Goal: Obtain resource: Download file/media

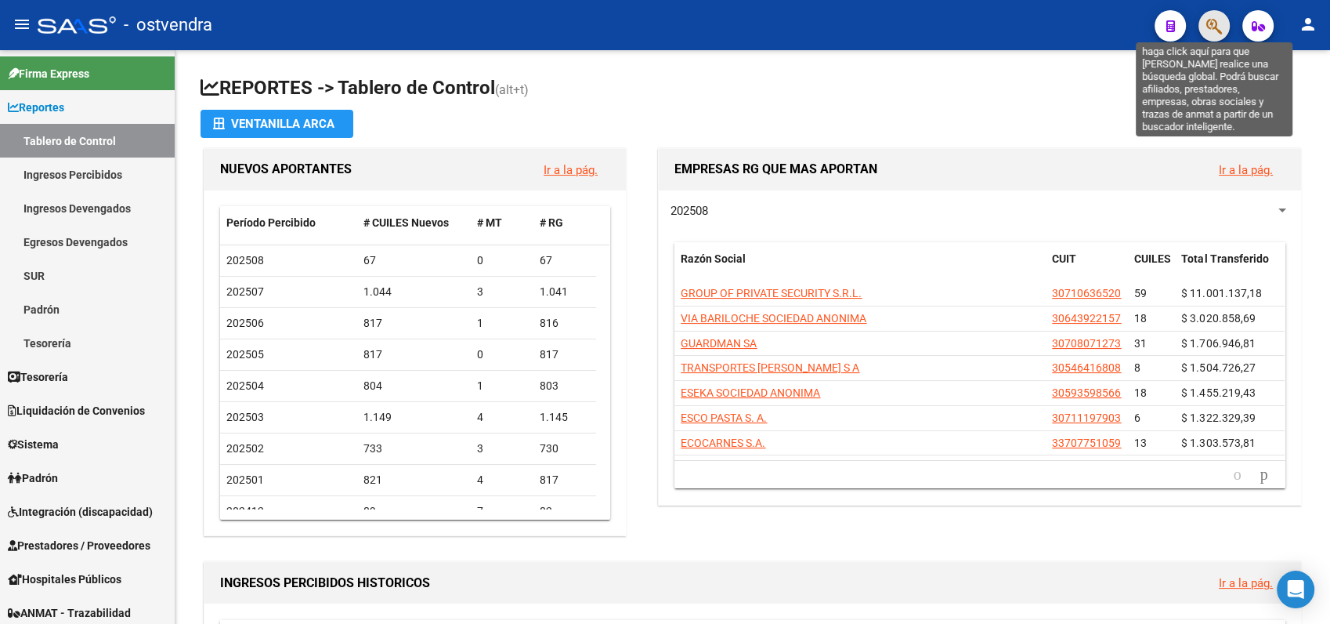
click at [1211, 27] on icon "button" at bounding box center [1214, 26] width 16 height 18
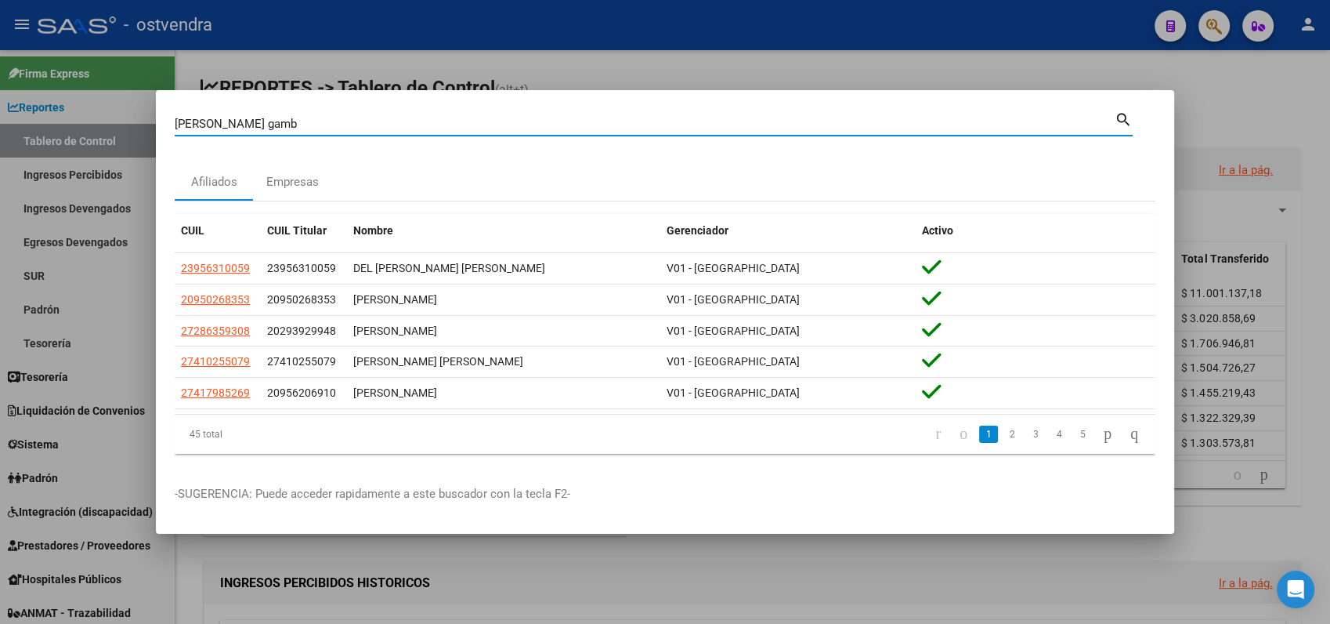
type input "[PERSON_NAME] gamb"
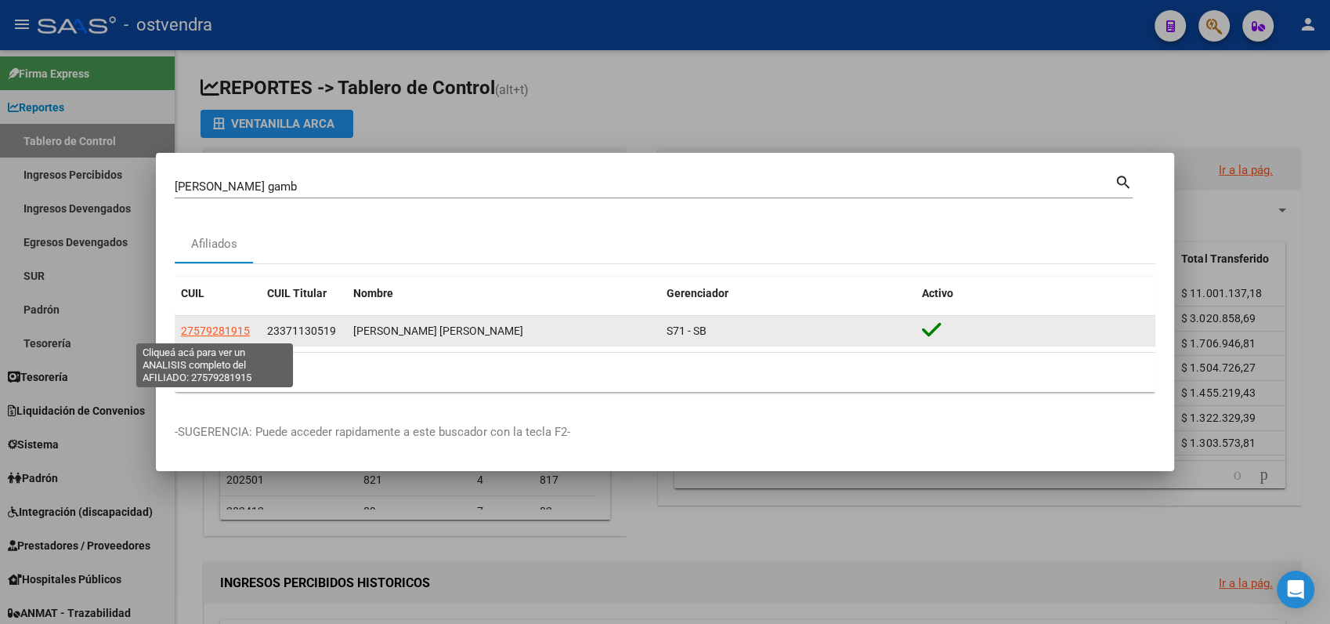
click at [197, 331] on span "27579281915" at bounding box center [215, 330] width 69 height 13
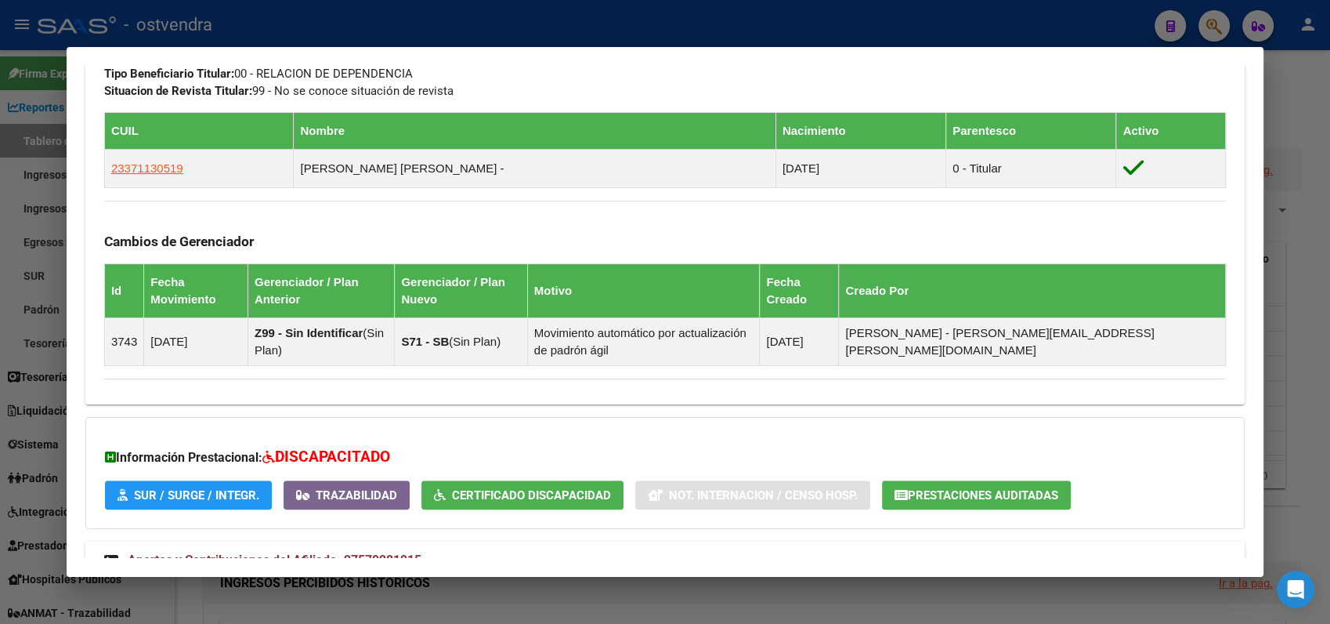
scroll to position [923, 0]
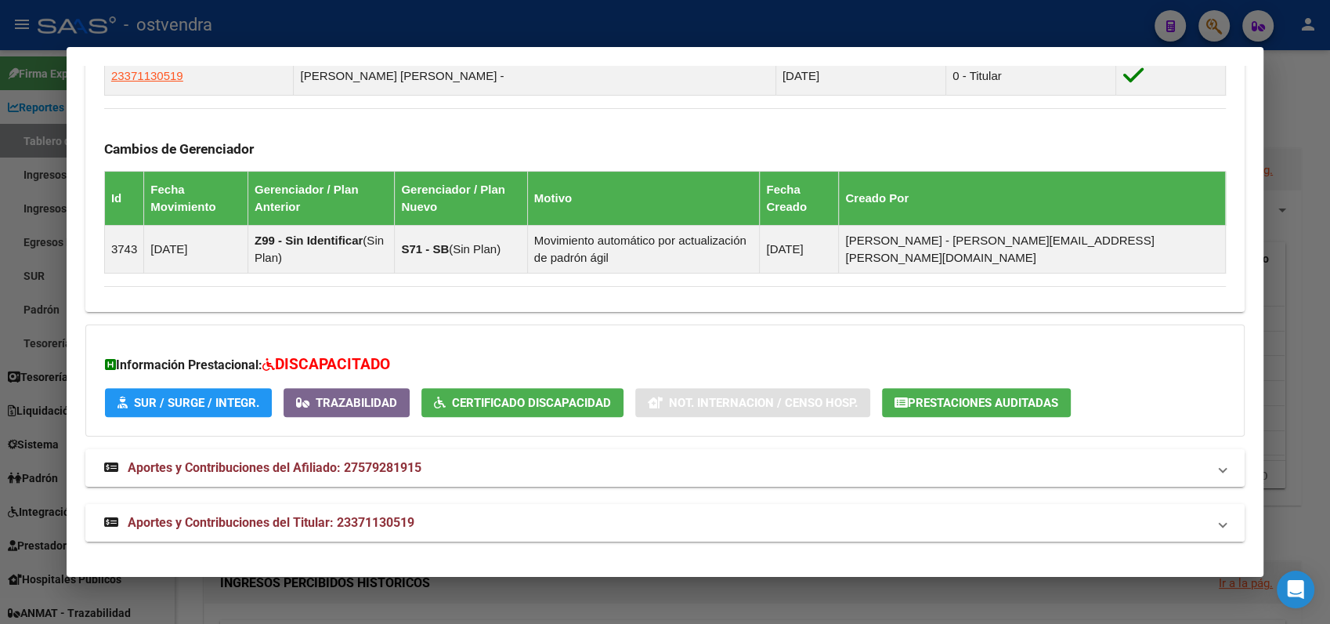
click at [151, 520] on span "Aportes y Contribuciones del Titular: 23371130519" at bounding box center [271, 522] width 287 height 15
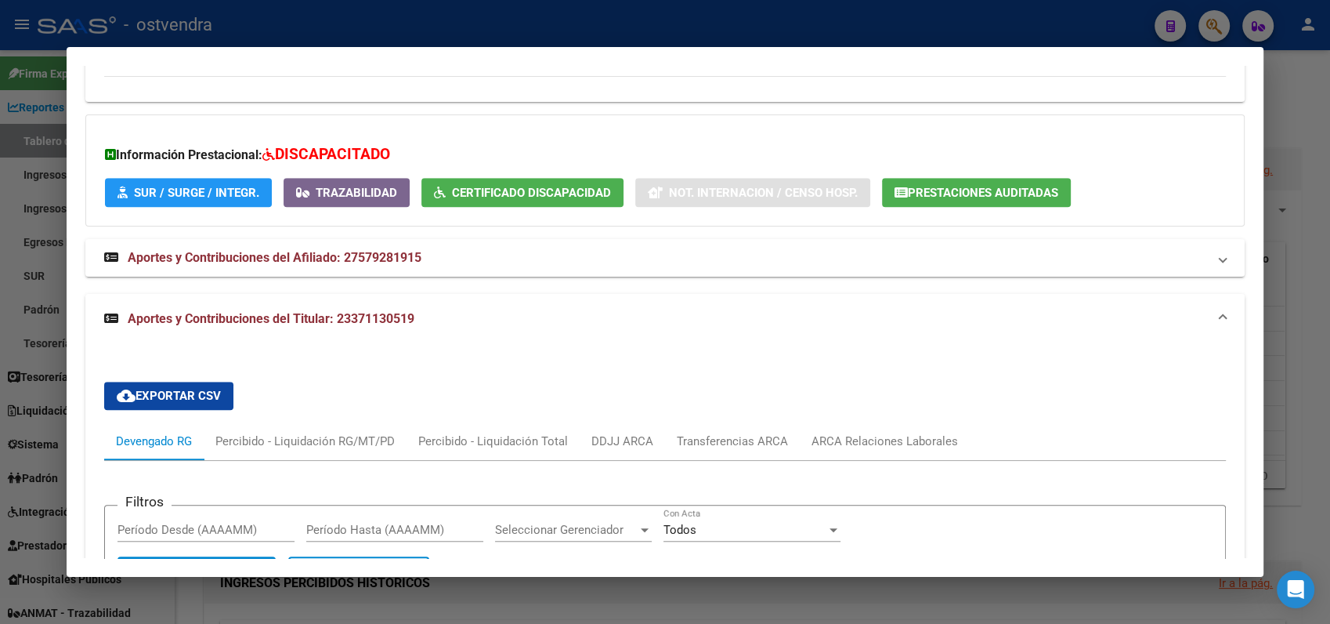
scroll to position [1010, 0]
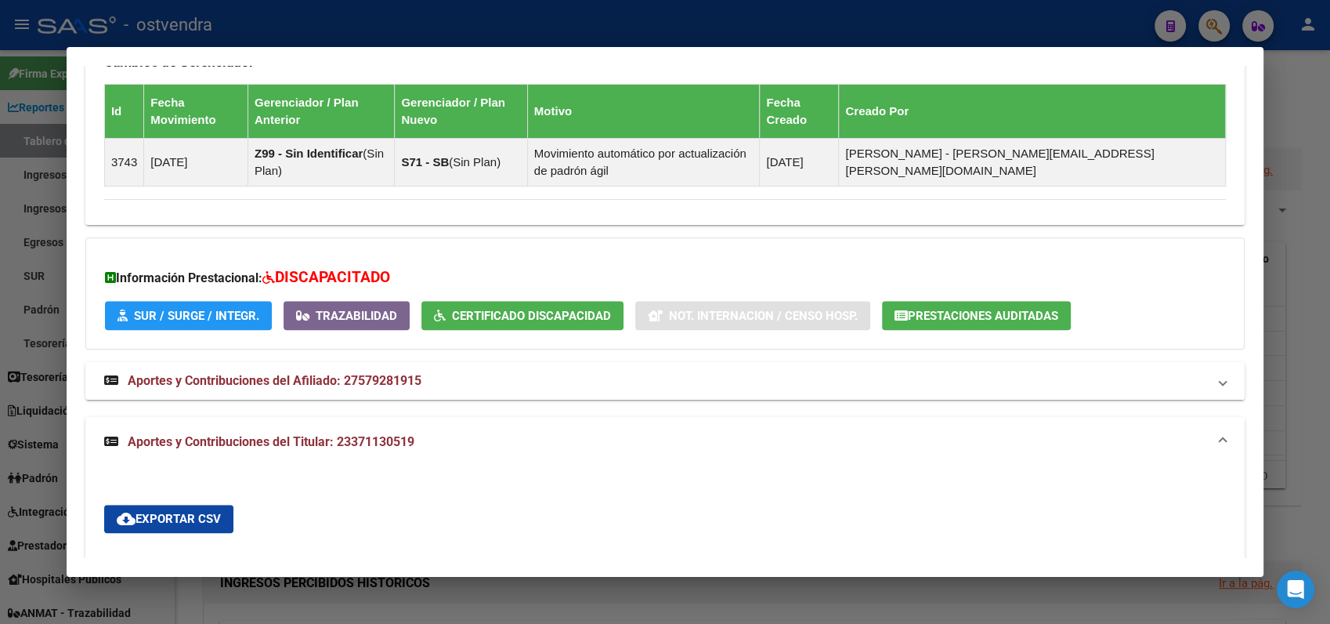
click at [108, 378] on icon at bounding box center [111, 380] width 14 height 13
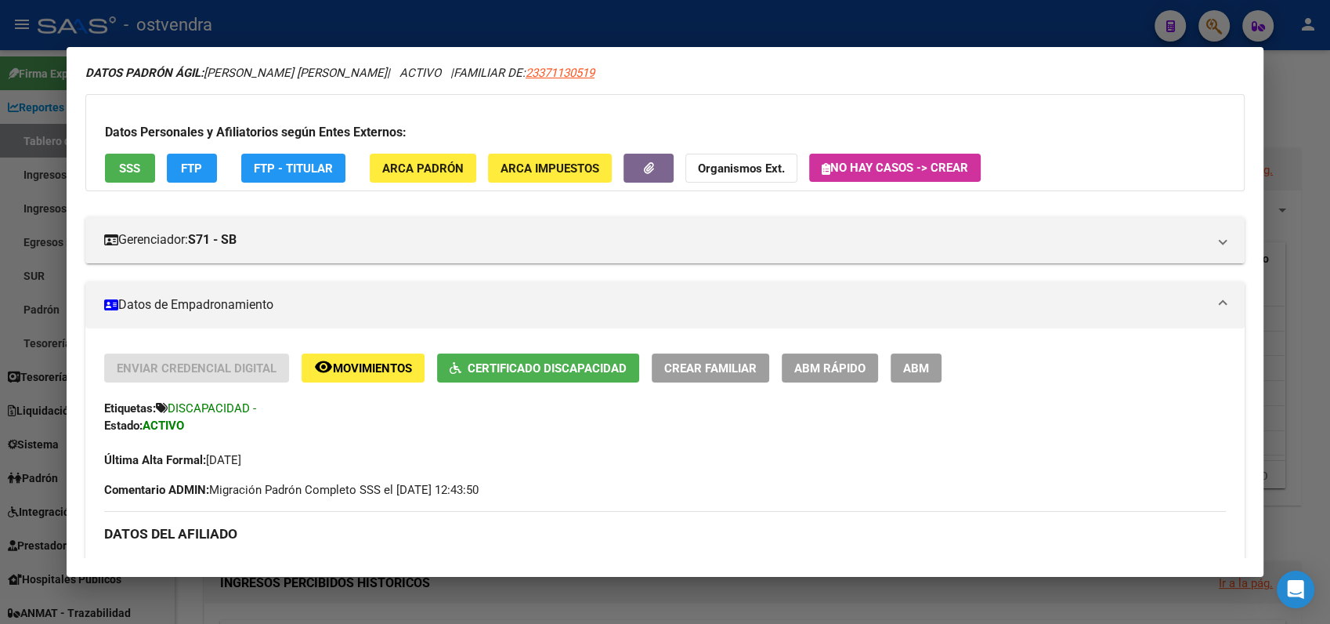
scroll to position [0, 0]
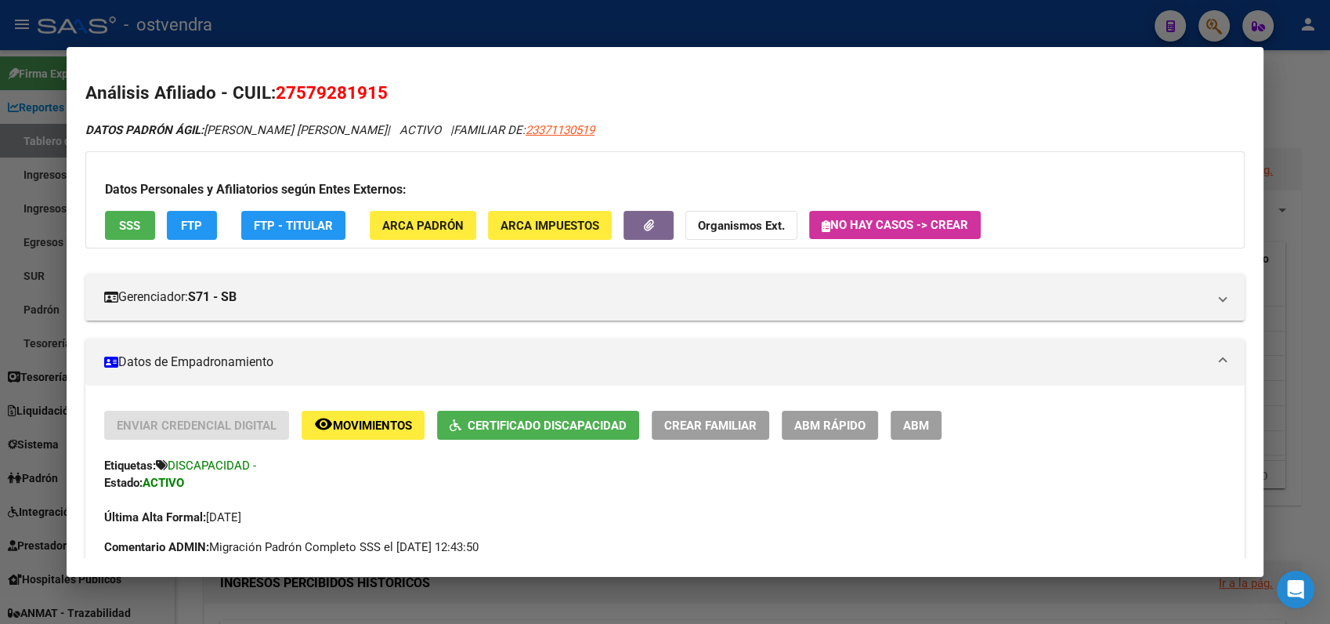
click at [1152, 67] on mat-dialog-content "Análisis Afiliado - CUIL: 27579281915 DATOS PADRÓN ÁGIL: [PERSON_NAME] [PERSON_…" at bounding box center [665, 312] width 1197 height 493
click at [1288, 74] on div at bounding box center [665, 312] width 1330 height 624
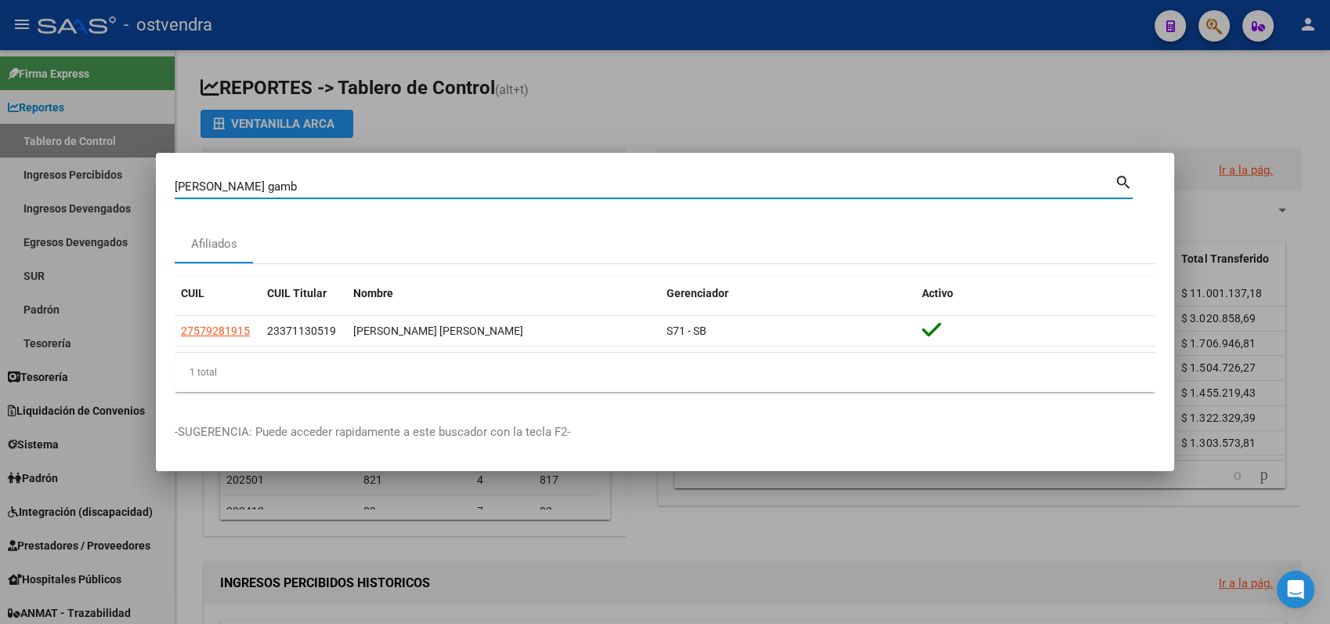
drag, startPoint x: 289, startPoint y: 188, endPoint x: -4, endPoint y: 188, distance: 293.0
click at [0, 188] on html "menu - ostvendra person Firma Express Reportes Tablero de Control Ingresos Perc…" at bounding box center [665, 312] width 1330 height 624
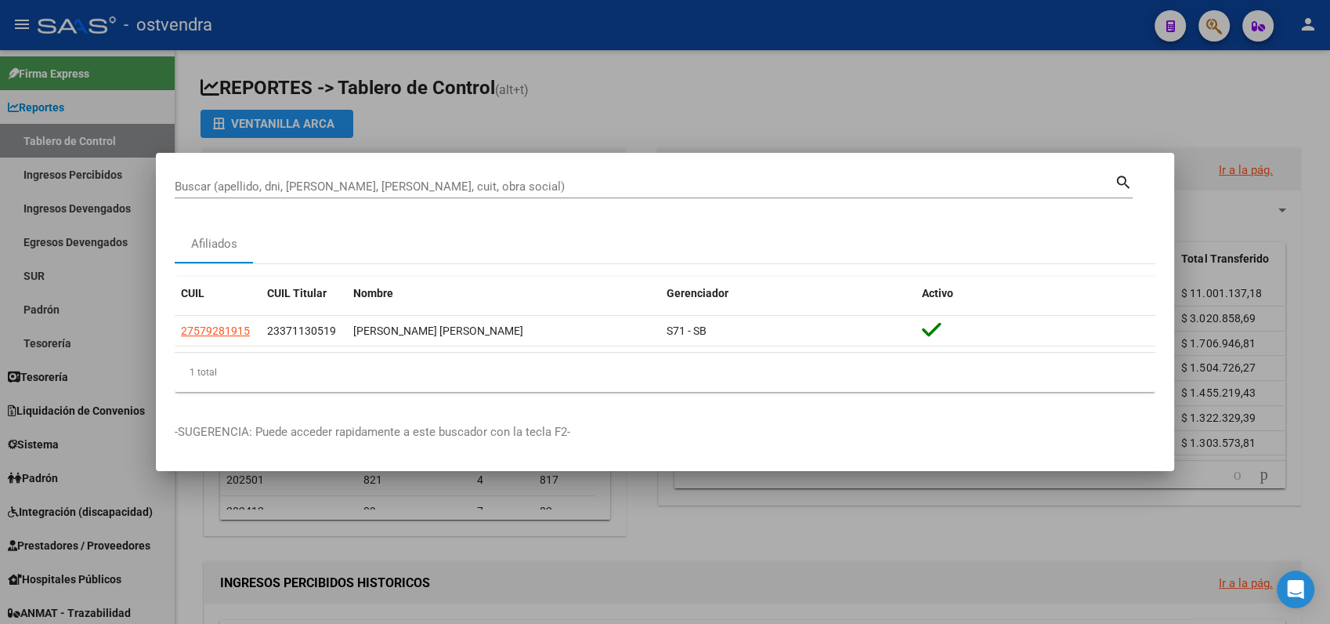
click at [634, 94] on div at bounding box center [665, 312] width 1330 height 624
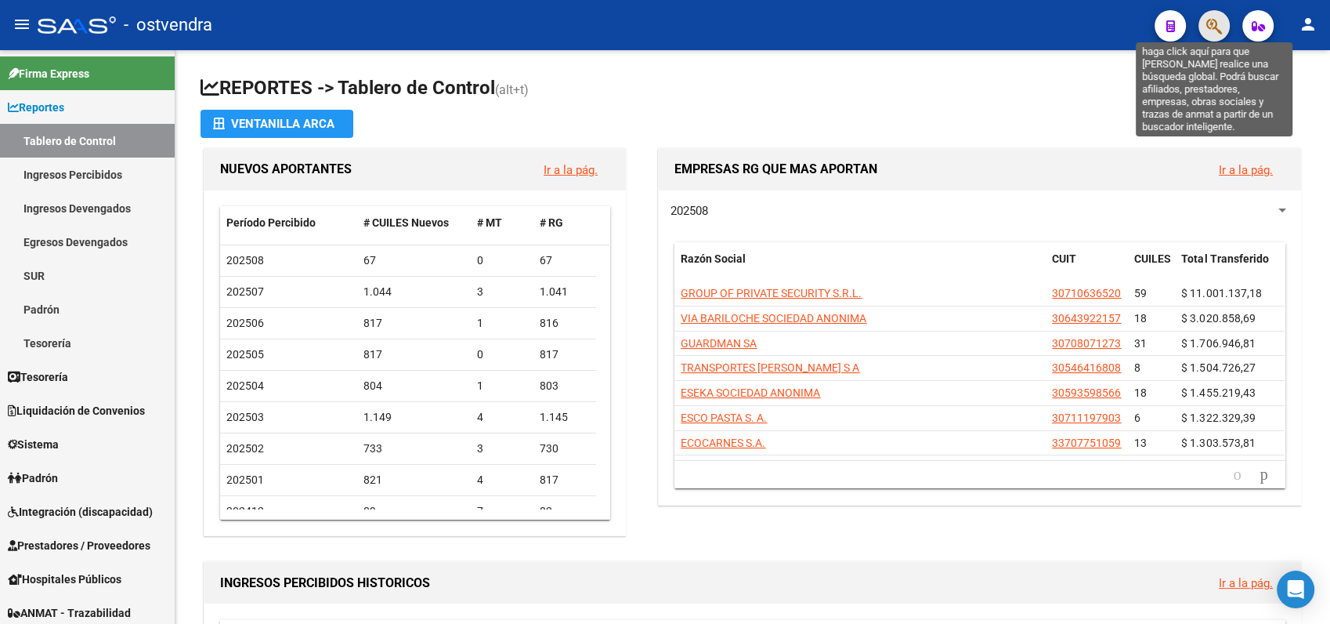
click at [1211, 20] on icon "button" at bounding box center [1214, 26] width 16 height 18
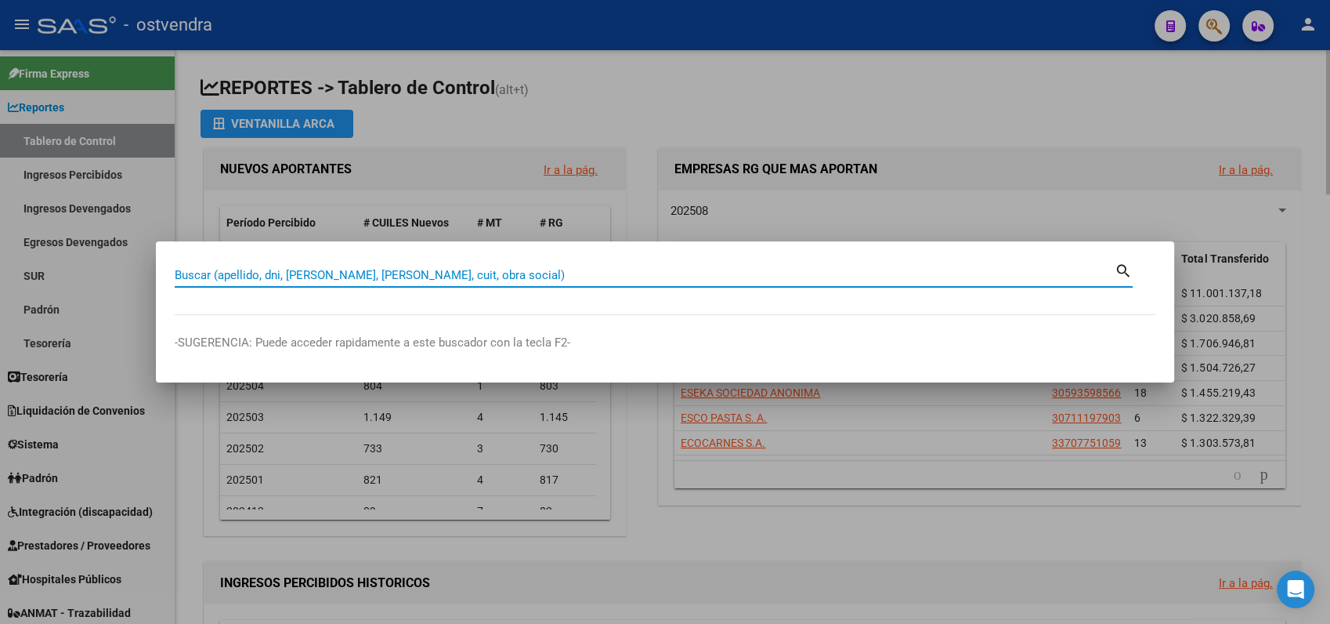
drag, startPoint x: 1017, startPoint y: 79, endPoint x: 1007, endPoint y: 67, distance: 15.0
click at [1017, 76] on div at bounding box center [665, 312] width 1330 height 624
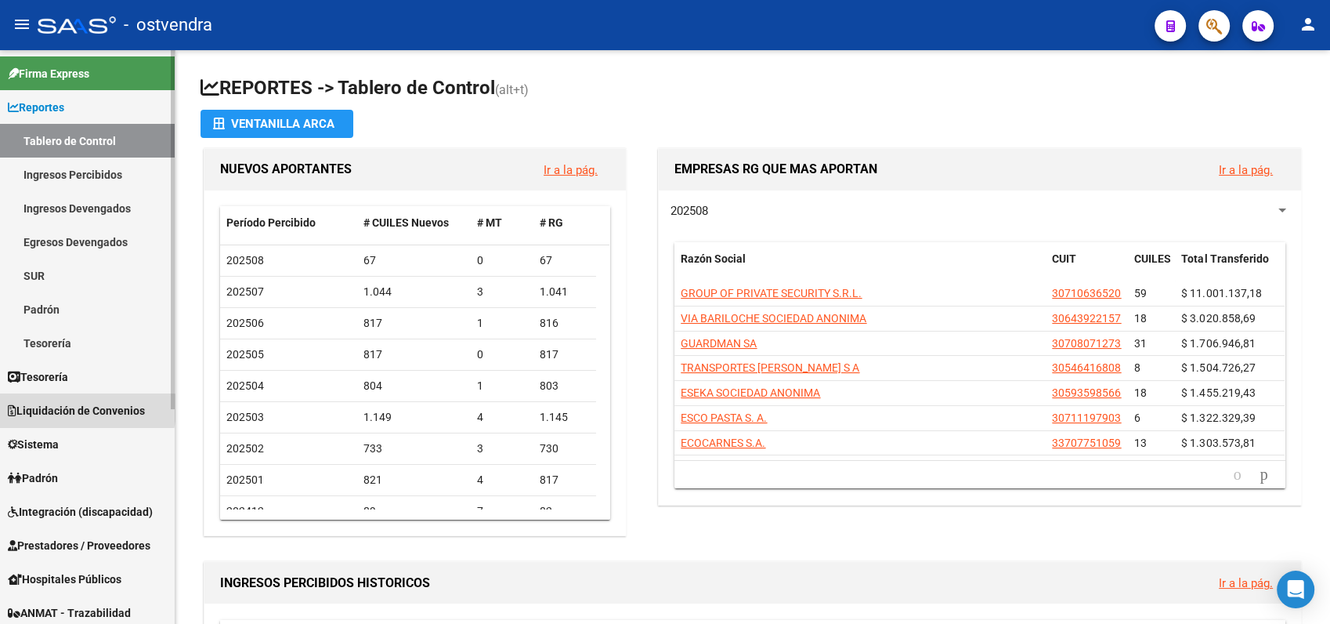
click at [65, 407] on span "Liquidación de Convenios" at bounding box center [76, 410] width 137 height 17
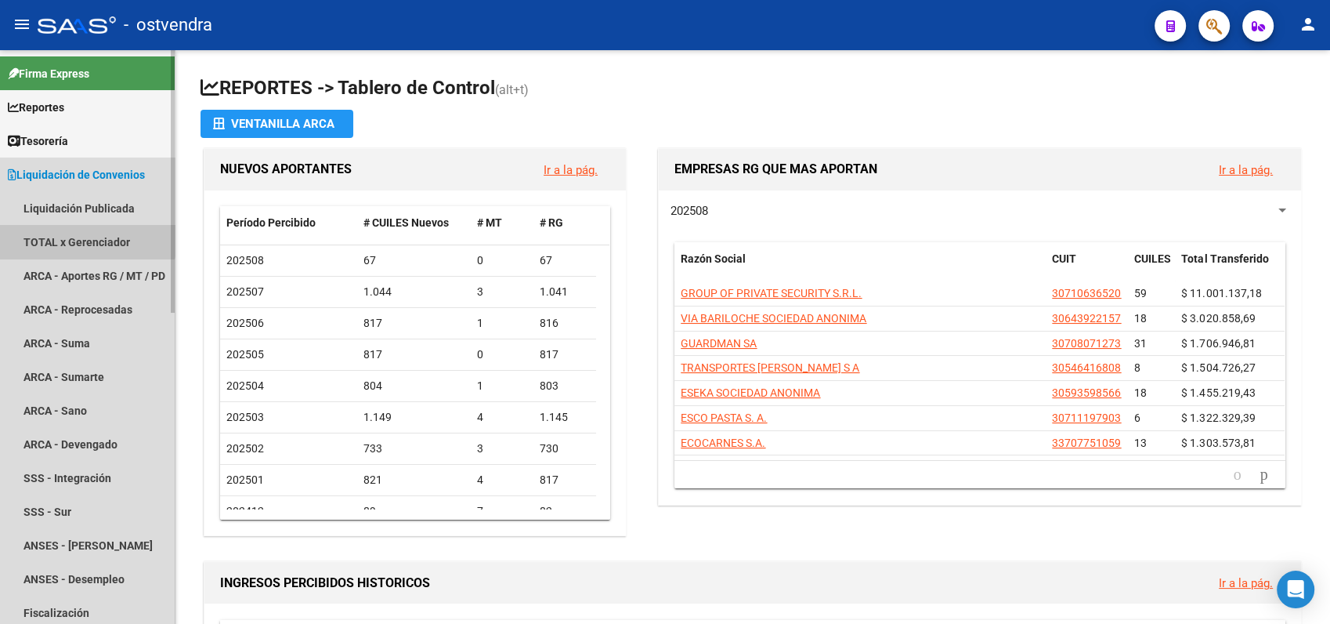
click at [85, 239] on link "TOTAL x Gerenciador" at bounding box center [87, 242] width 175 height 34
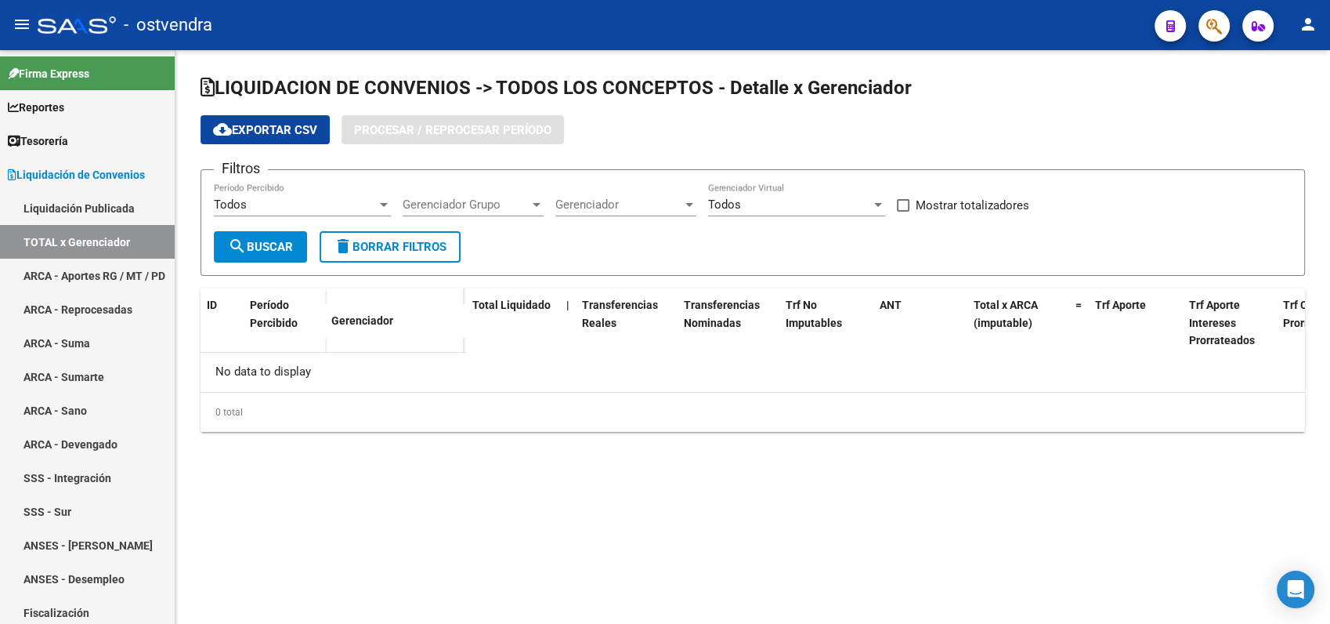
checkbox input "true"
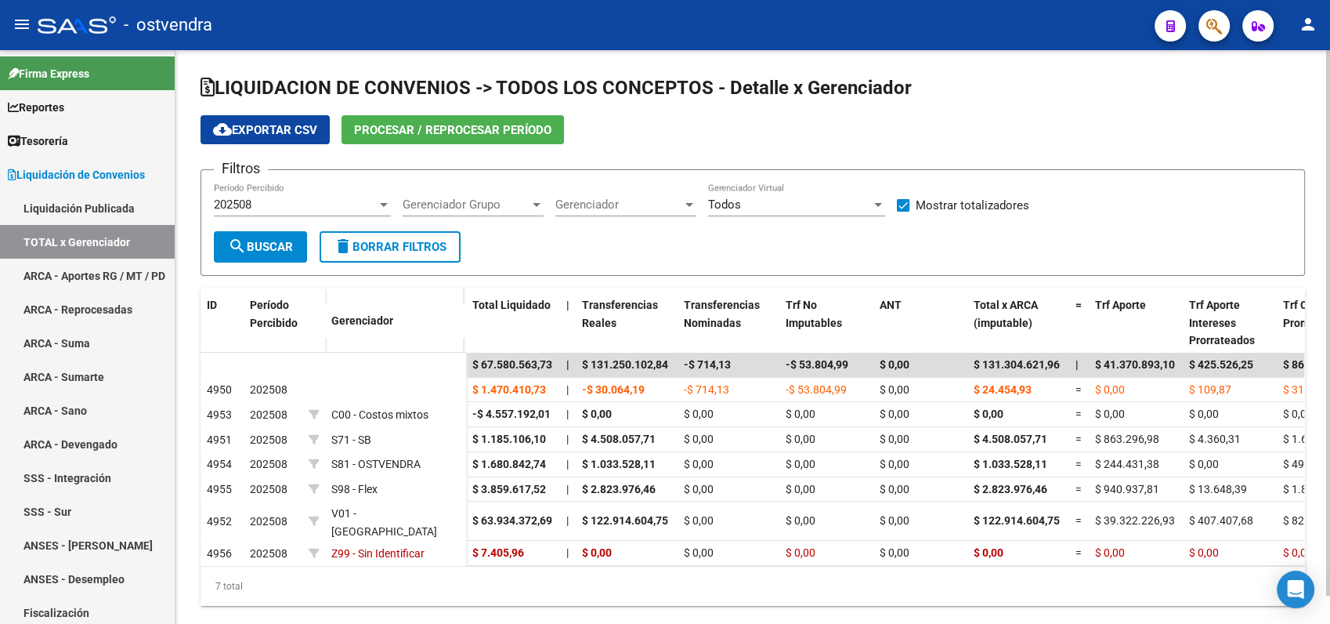
click at [255, 208] on div "202508" at bounding box center [295, 204] width 163 height 14
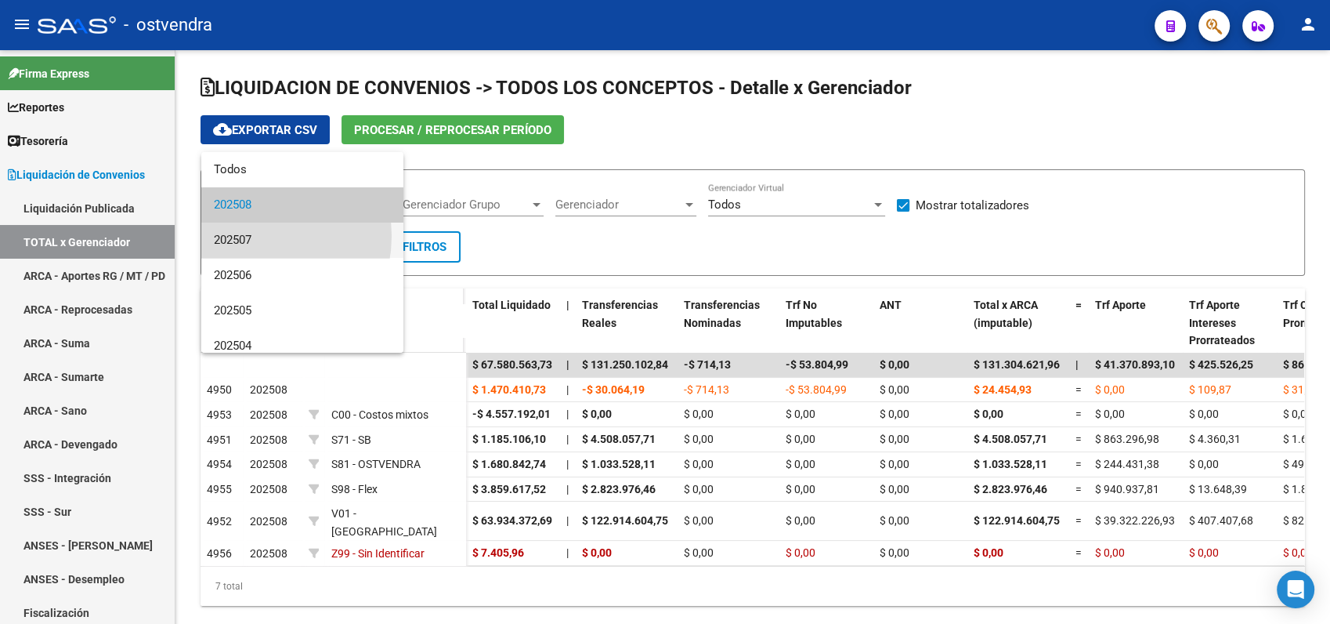
click at [246, 236] on span "202507" at bounding box center [302, 239] width 177 height 35
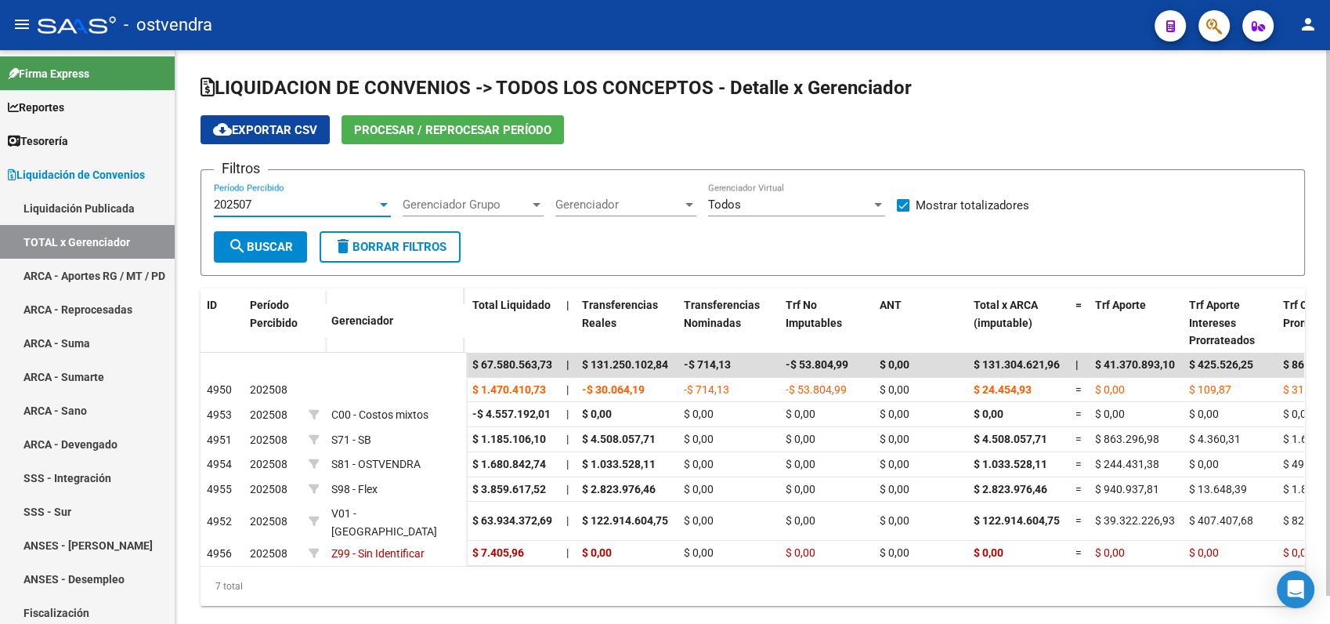
click at [259, 244] on span "search Buscar" at bounding box center [260, 247] width 65 height 14
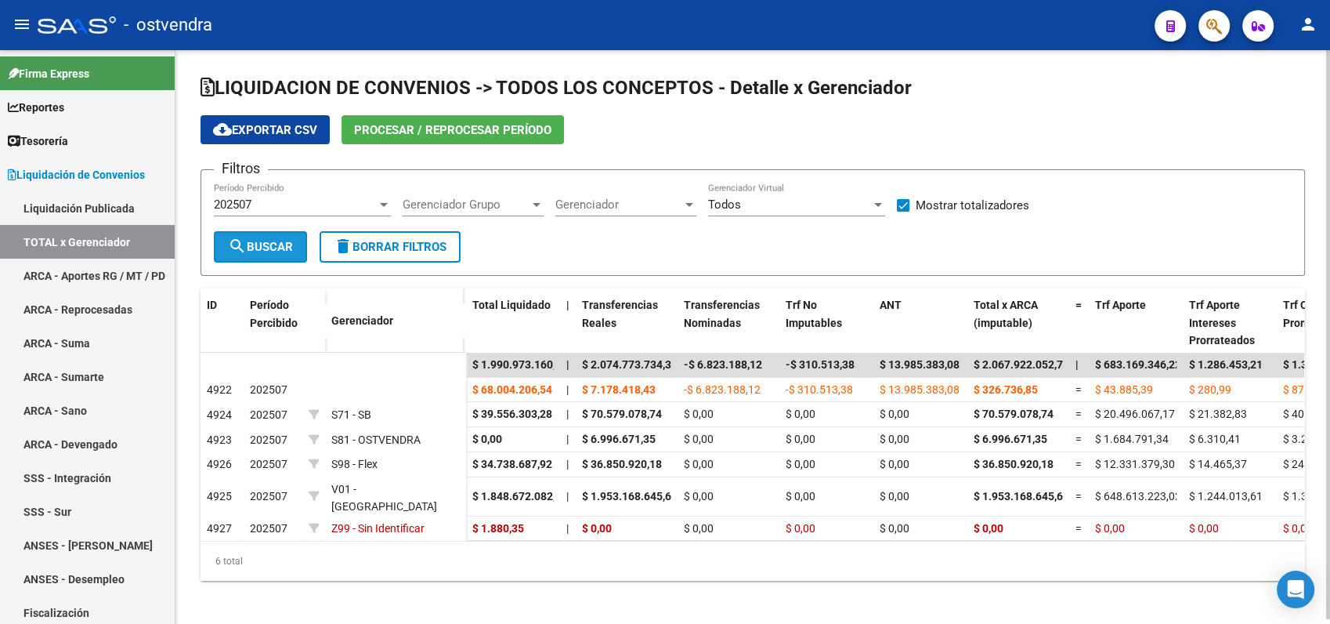
click at [282, 245] on span "search Buscar" at bounding box center [260, 247] width 65 height 14
click at [279, 131] on span "cloud_download Exportar CSV" at bounding box center [265, 130] width 104 height 14
click at [257, 205] on div "202507" at bounding box center [295, 204] width 163 height 14
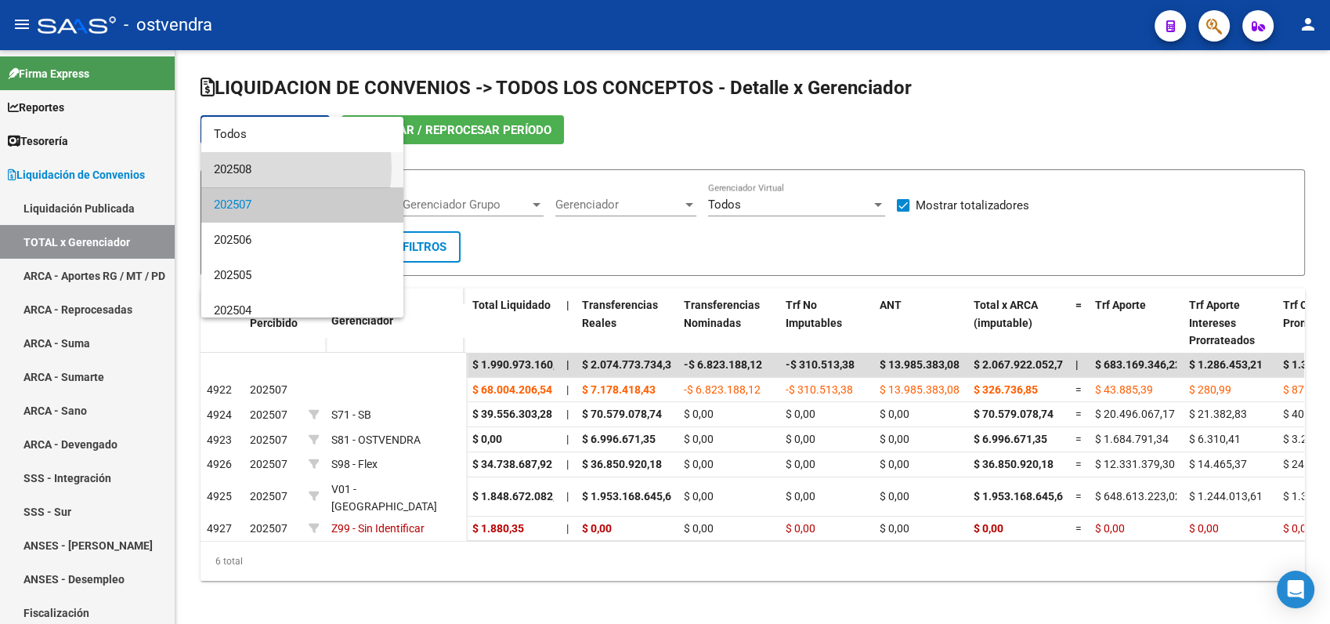
click at [248, 168] on span "202508" at bounding box center [302, 169] width 177 height 35
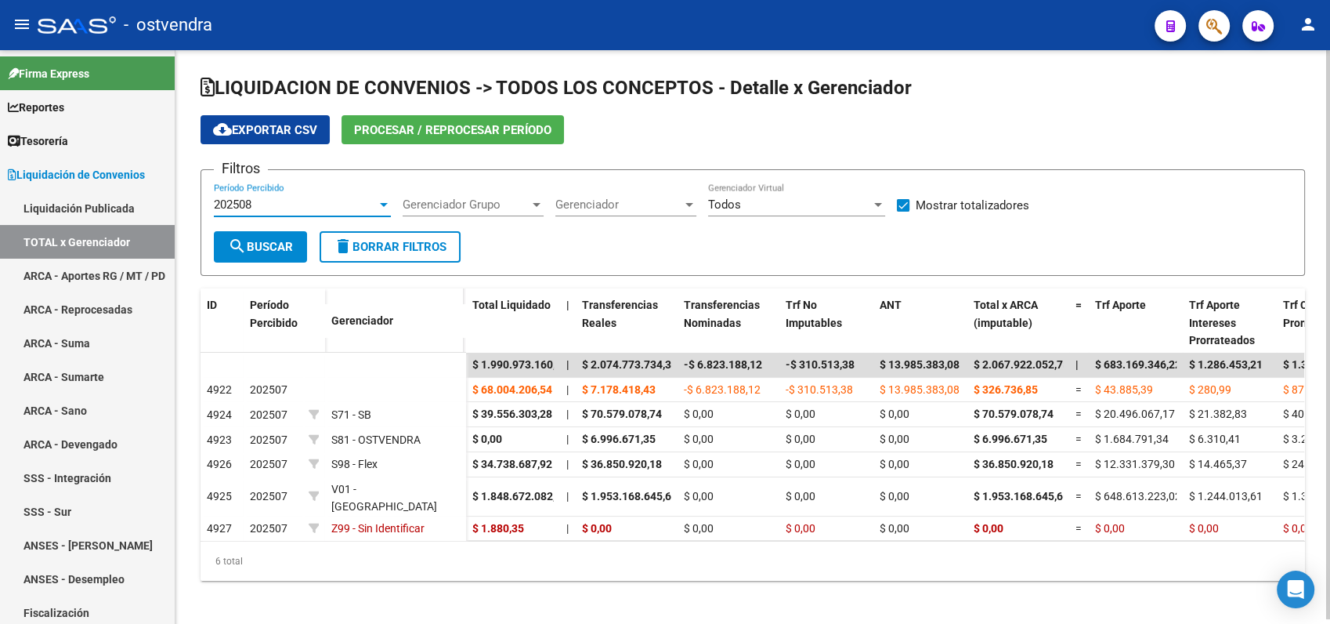
click at [277, 248] on span "search Buscar" at bounding box center [260, 247] width 65 height 14
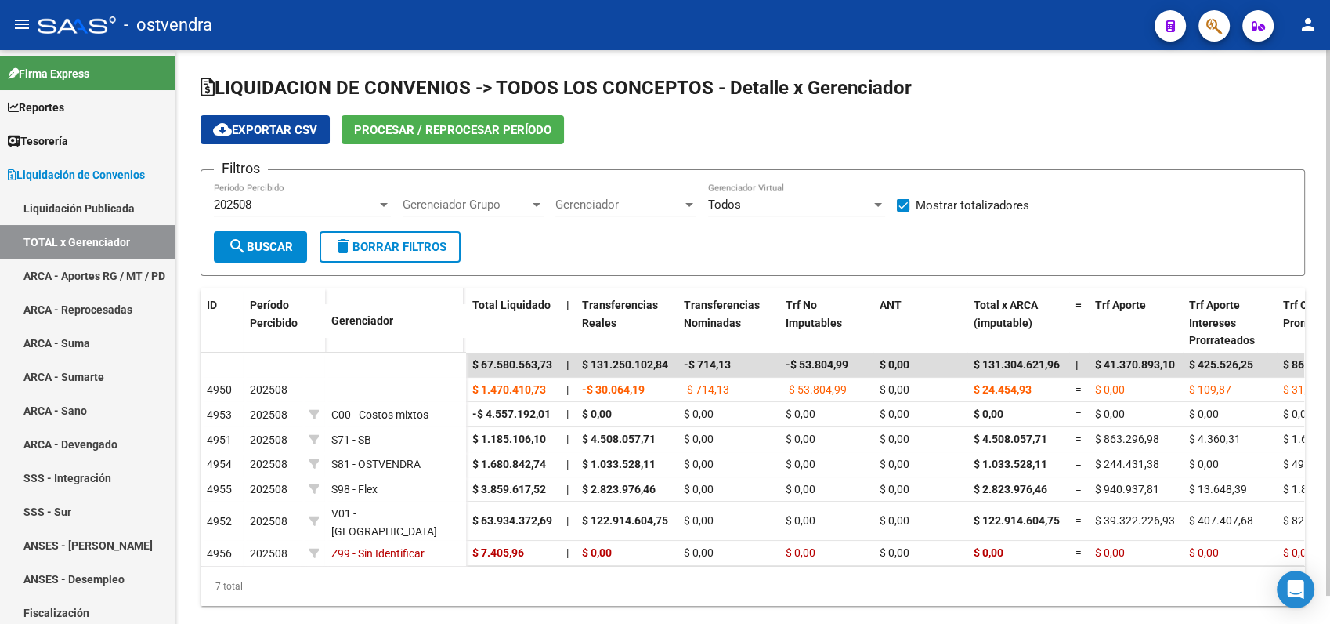
click at [277, 248] on span "search Buscar" at bounding box center [260, 247] width 65 height 14
click at [277, 247] on span "search Buscar" at bounding box center [260, 247] width 65 height 14
click at [280, 126] on span "cloud_download Exportar CSV" at bounding box center [265, 130] width 104 height 14
click at [271, 244] on span "search Buscar" at bounding box center [260, 247] width 65 height 14
click at [422, 136] on span "Procesar / Reprocesar período" at bounding box center [452, 130] width 197 height 14
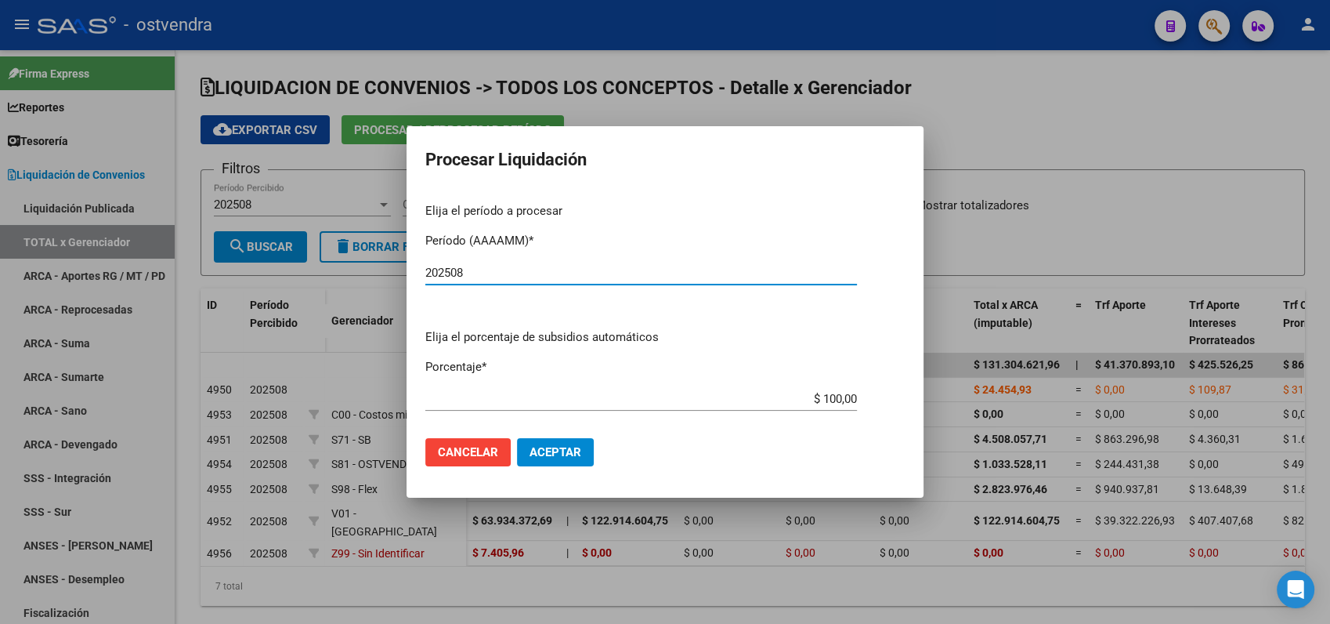
type input "202508"
click at [562, 451] on span "Aceptar" at bounding box center [556, 452] width 52 height 14
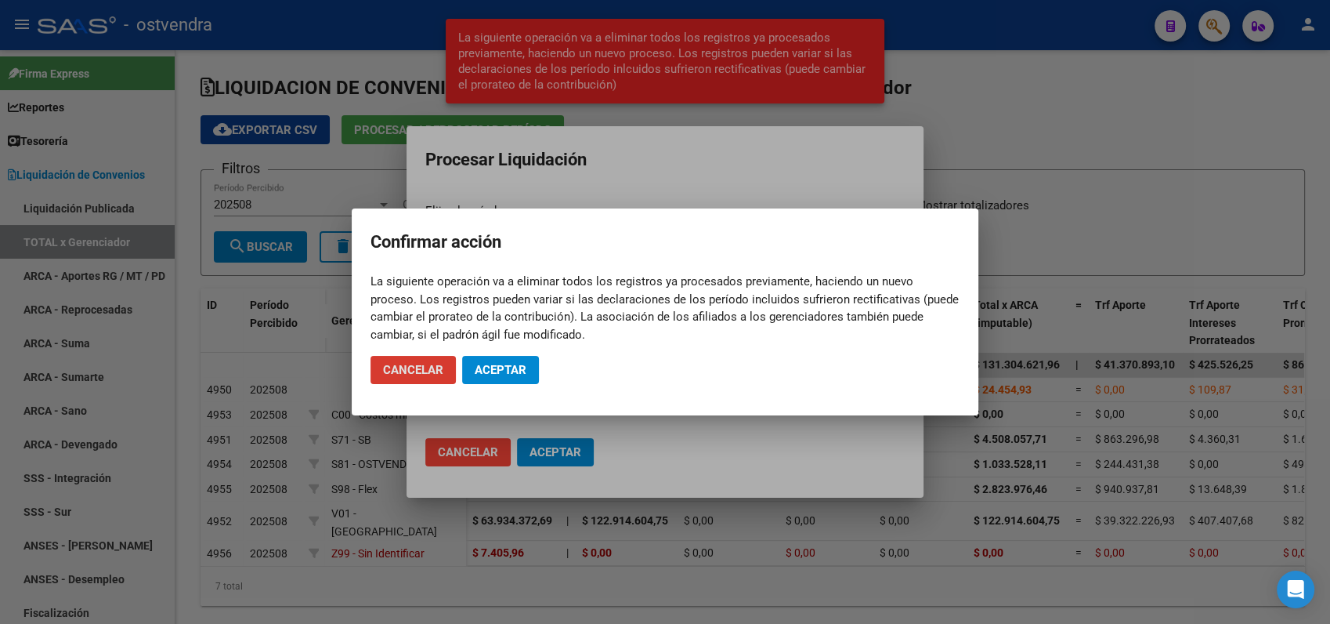
click at [497, 373] on span "Aceptar" at bounding box center [501, 370] width 52 height 14
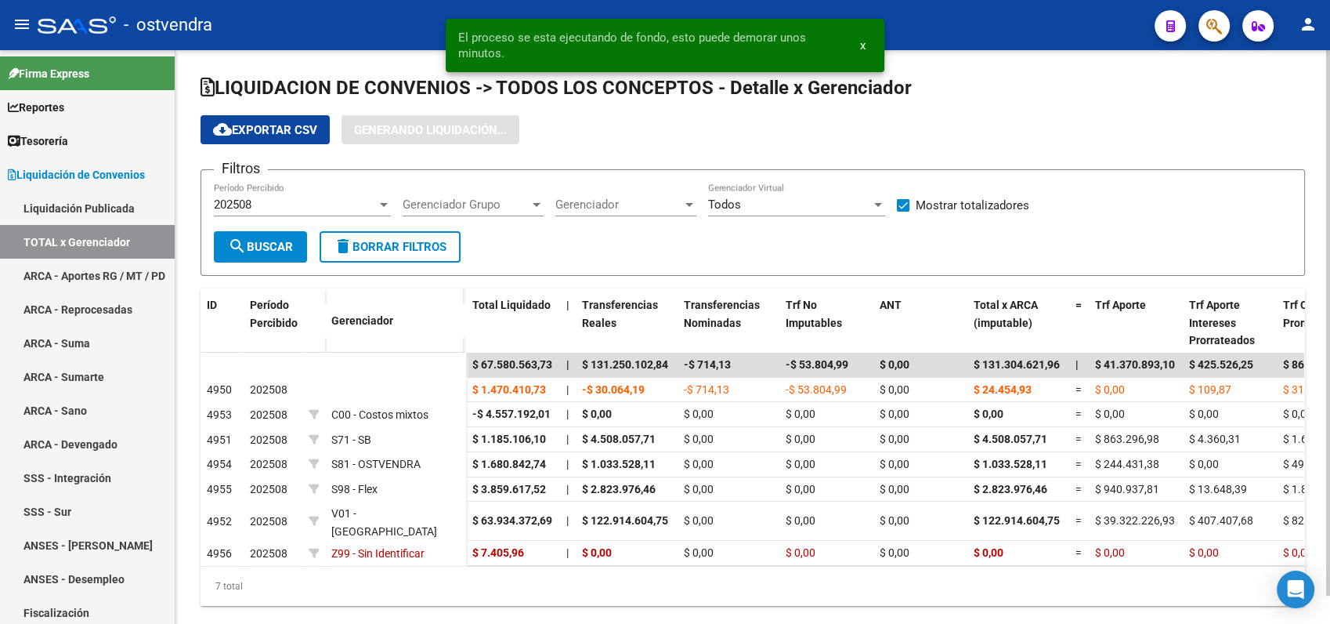
click at [268, 250] on span "search Buscar" at bounding box center [260, 247] width 65 height 14
click at [274, 120] on button "cloud_download Exportar CSV" at bounding box center [265, 129] width 129 height 29
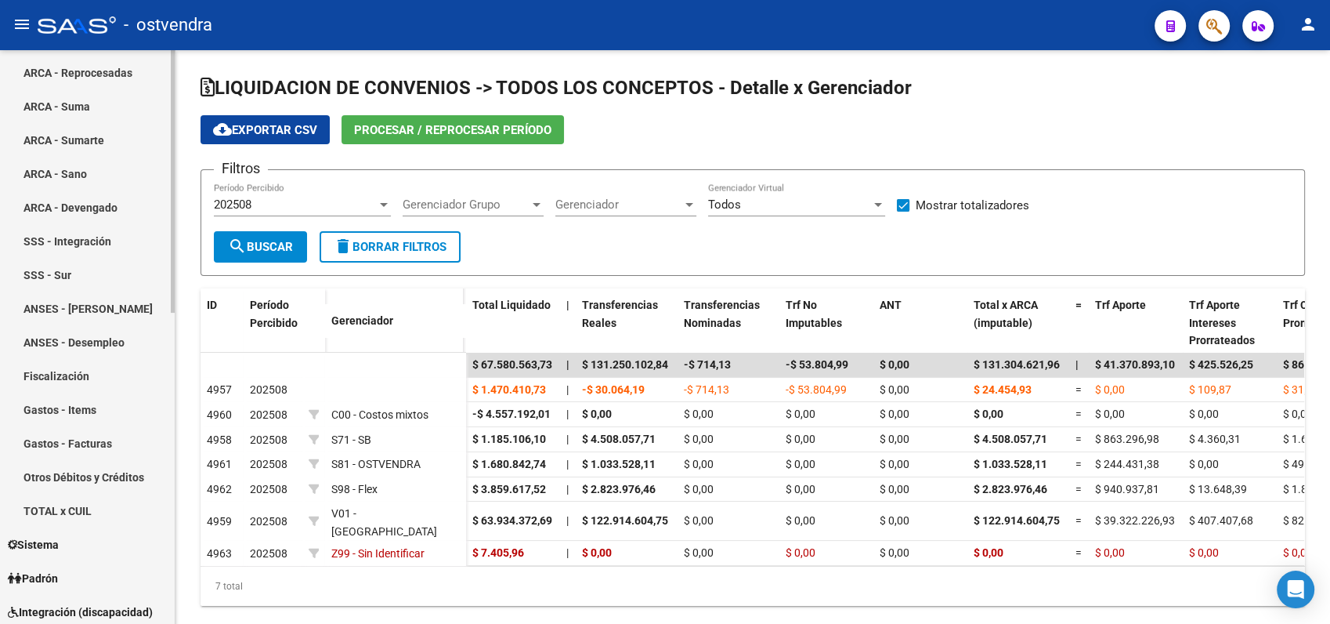
scroll to position [261, 0]
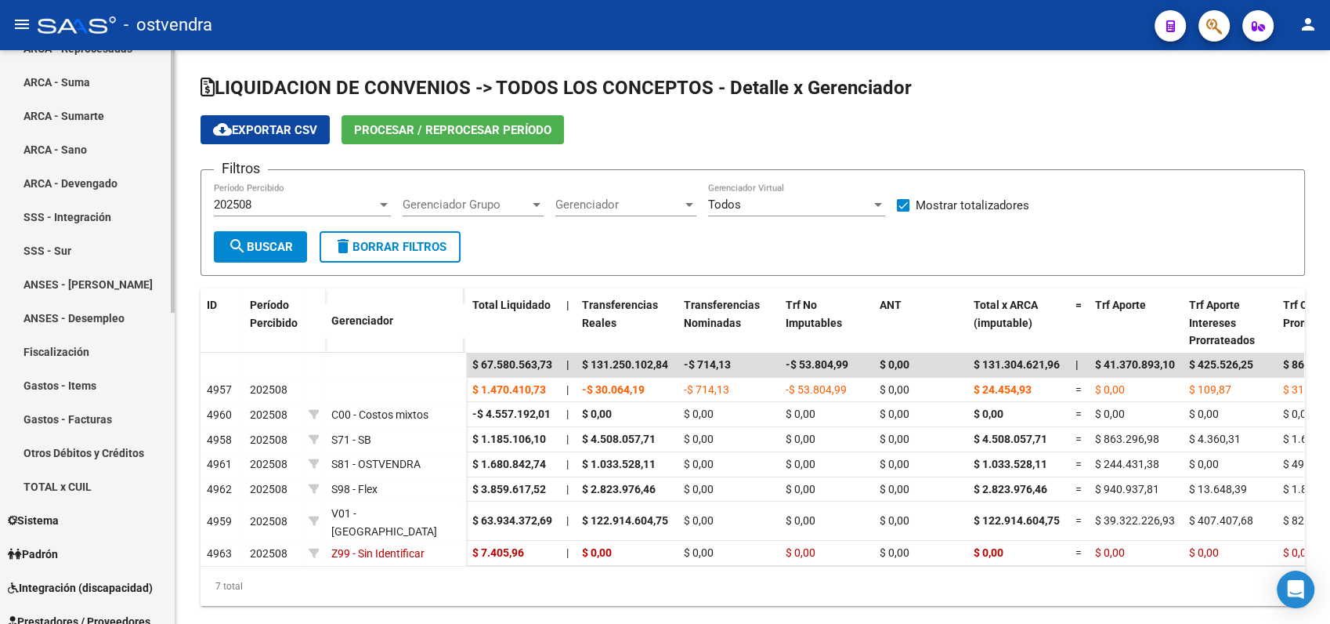
click at [70, 449] on link "Otros Débitos y Créditos" at bounding box center [87, 453] width 175 height 34
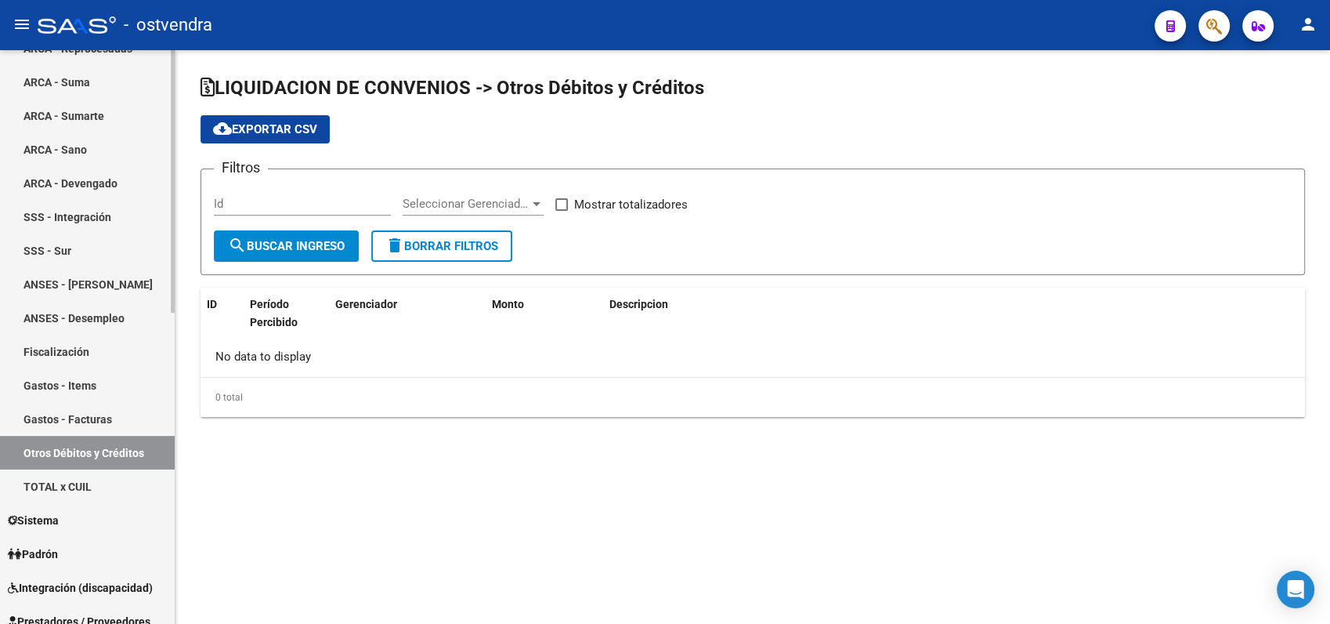
checkbox input "true"
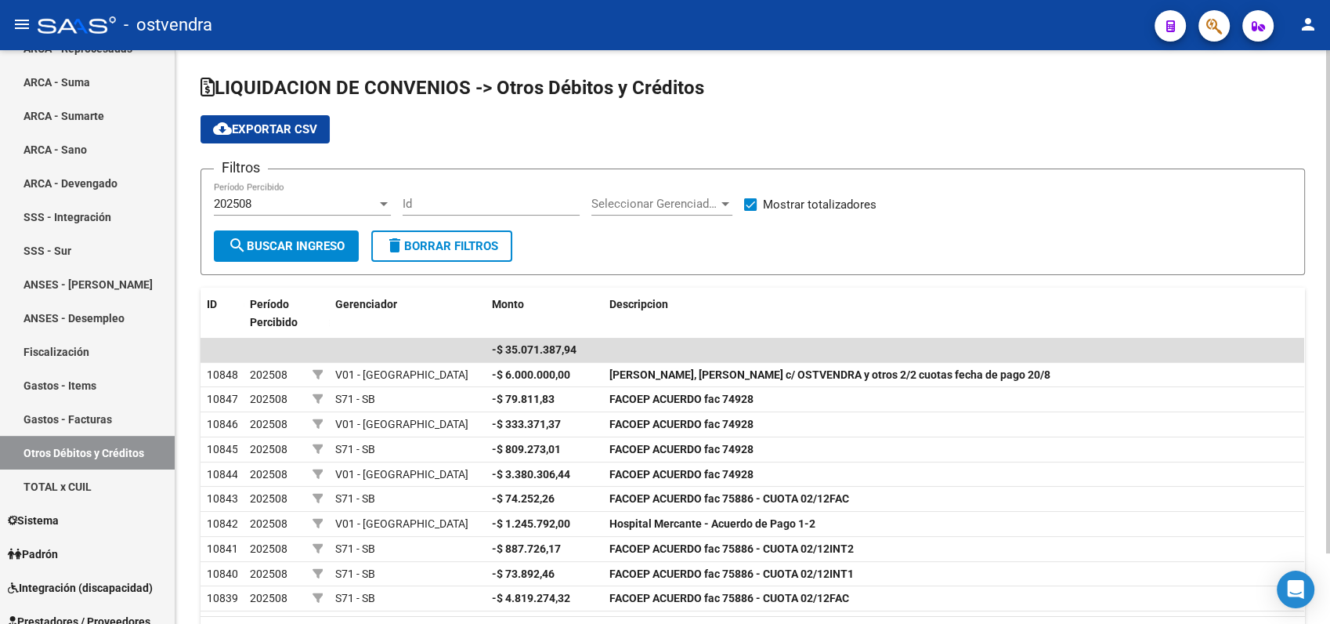
click at [660, 201] on span "Seleccionar Gerenciador" at bounding box center [654, 204] width 127 height 14
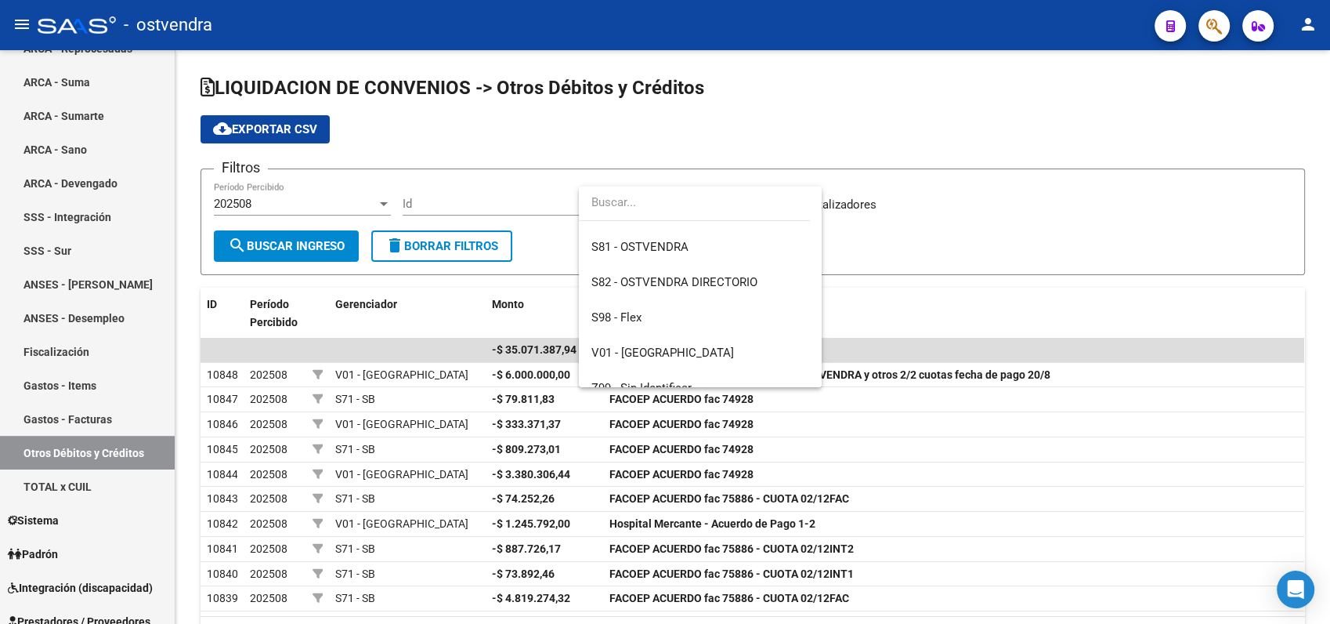
scroll to position [174, 0]
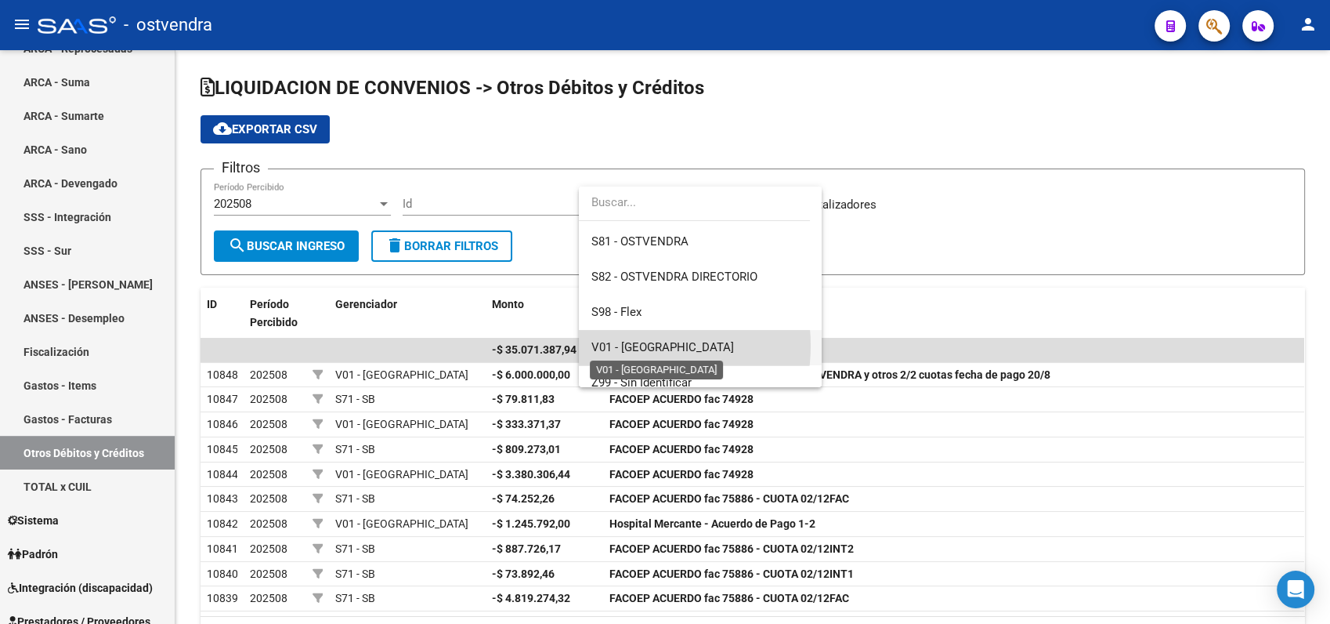
click at [633, 345] on span "V01 - [GEOGRAPHIC_DATA]" at bounding box center [662, 347] width 143 height 14
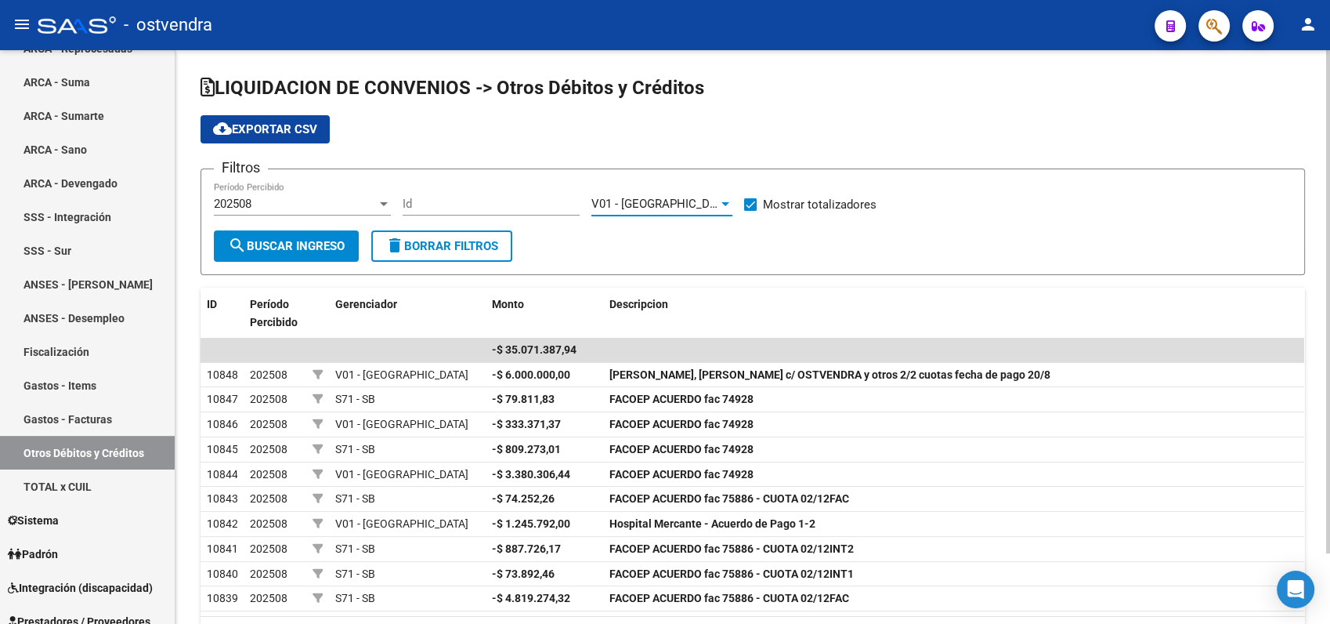
click at [320, 248] on span "search Buscar Ingreso" at bounding box center [286, 246] width 117 height 14
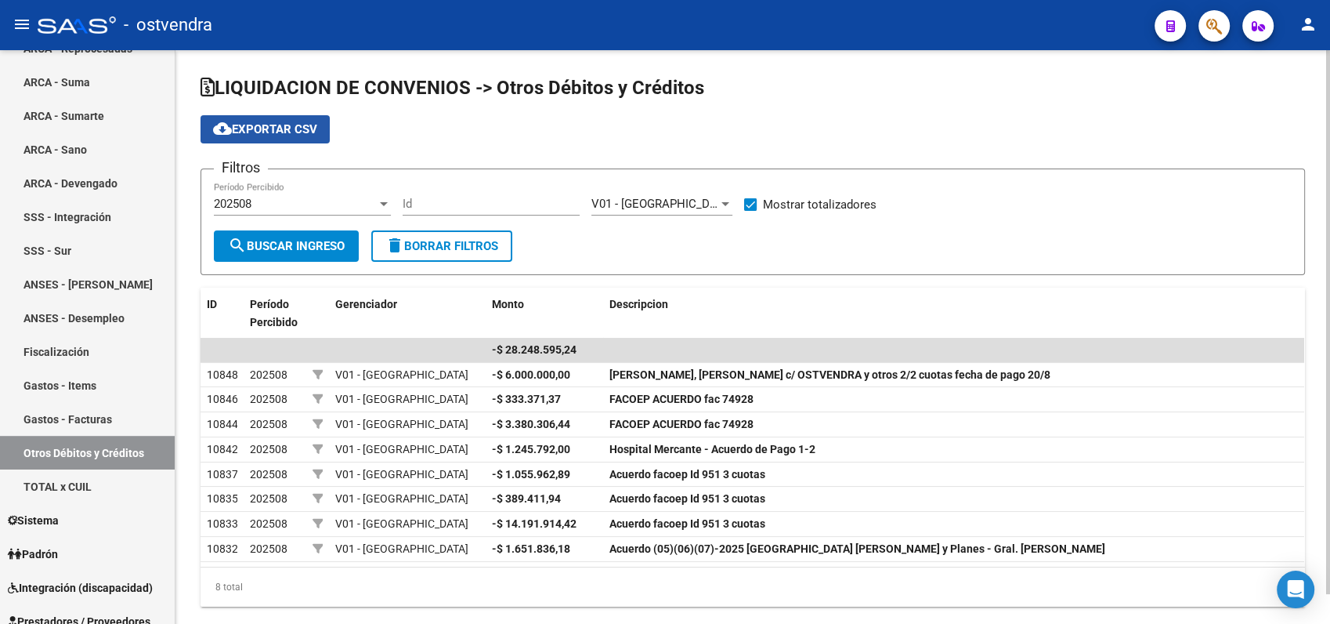
click at [276, 126] on span "cloud_download Exportar CSV" at bounding box center [265, 129] width 104 height 14
click at [251, 197] on span "202508" at bounding box center [233, 204] width 38 height 14
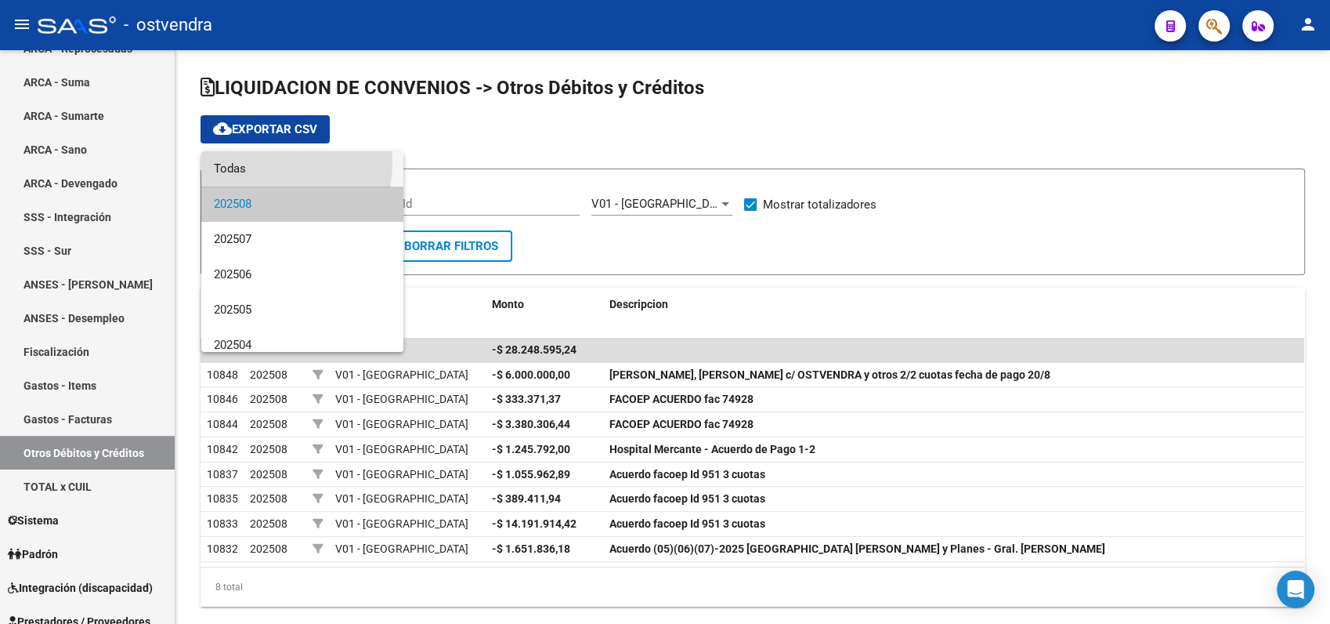
click at [247, 162] on span "Todas" at bounding box center [302, 168] width 177 height 35
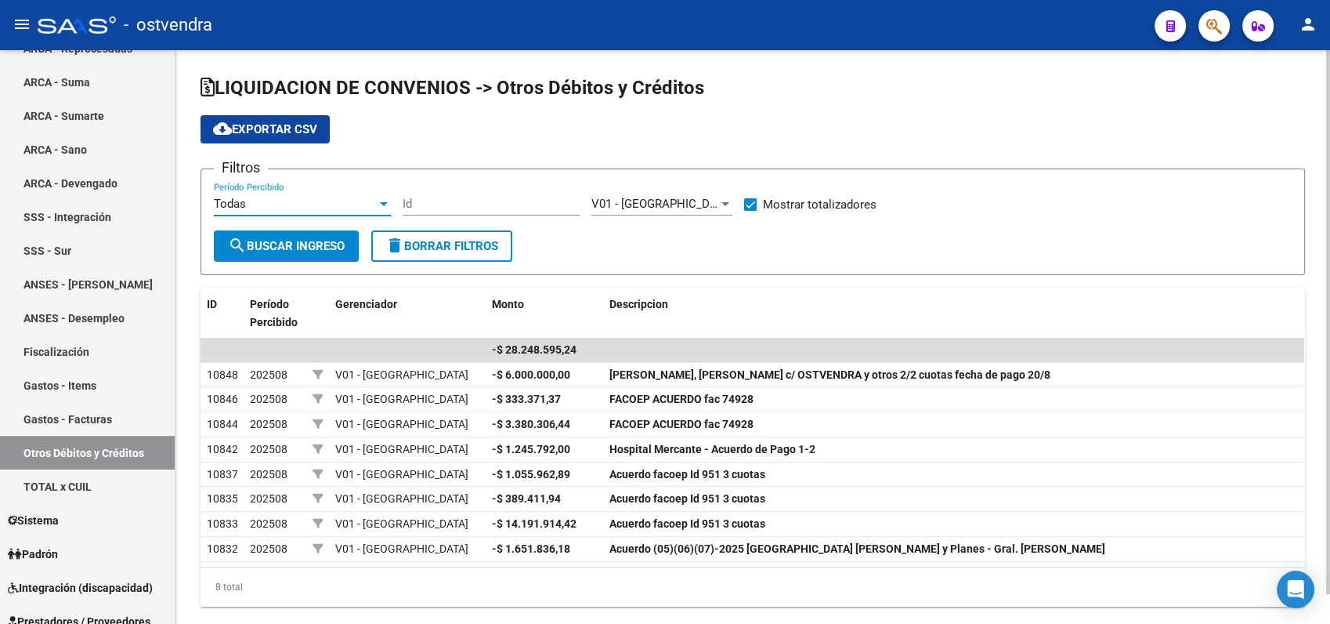
click at [282, 251] on span "search Buscar Ingreso" at bounding box center [286, 246] width 117 height 14
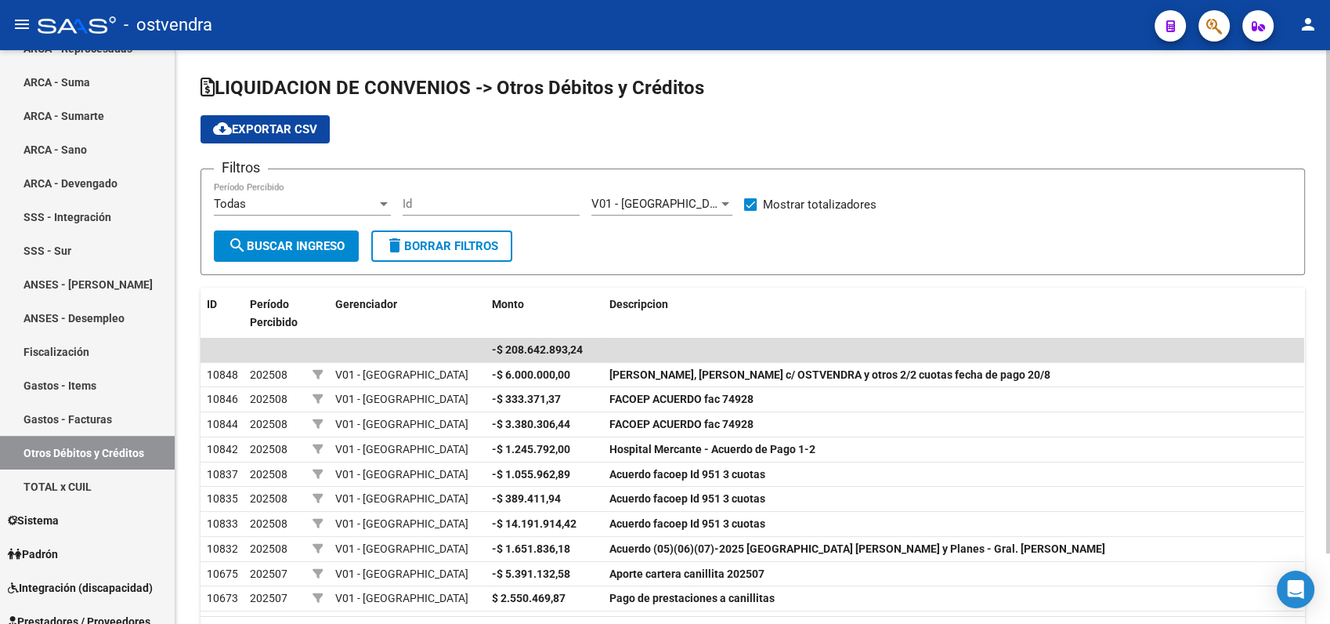
click at [283, 126] on span "cloud_download Exportar CSV" at bounding box center [265, 129] width 104 height 14
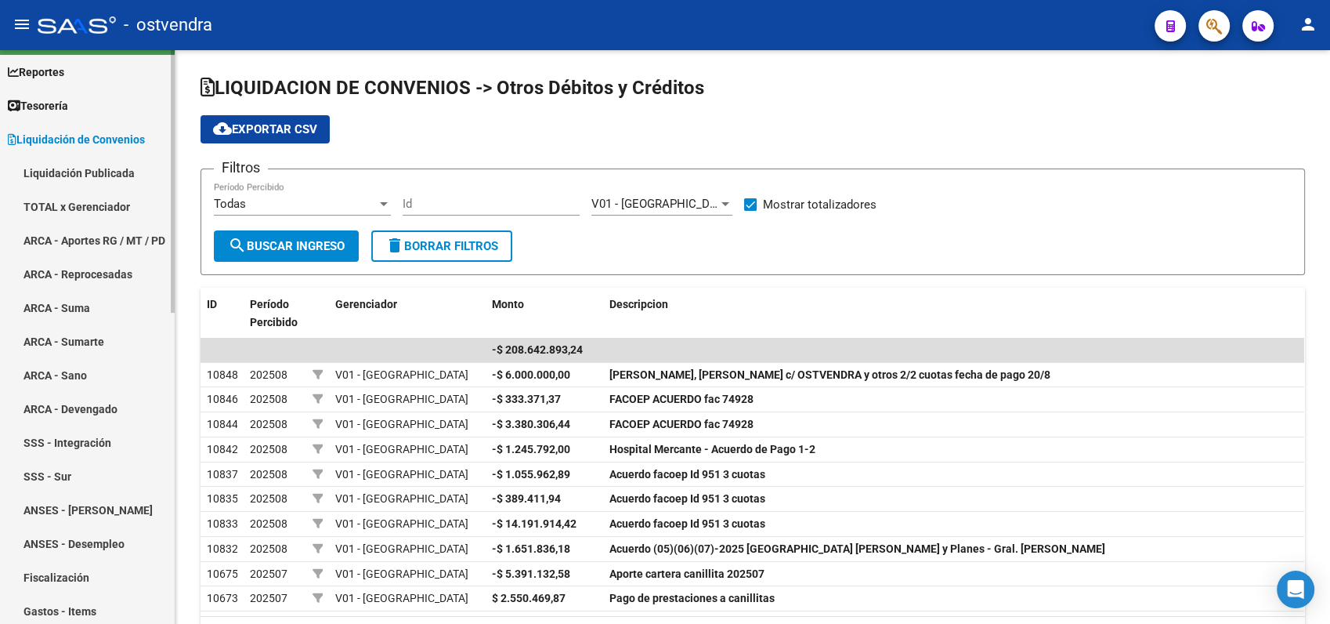
scroll to position [0, 0]
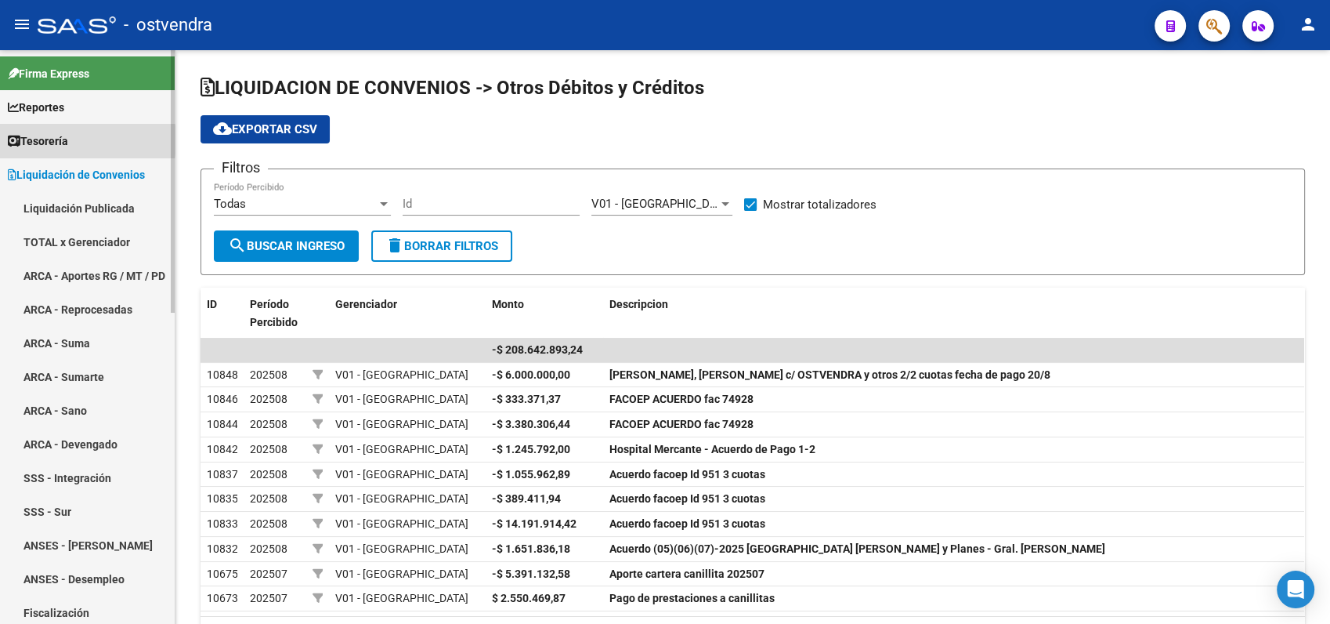
click at [50, 140] on span "Tesorería" at bounding box center [38, 140] width 60 height 17
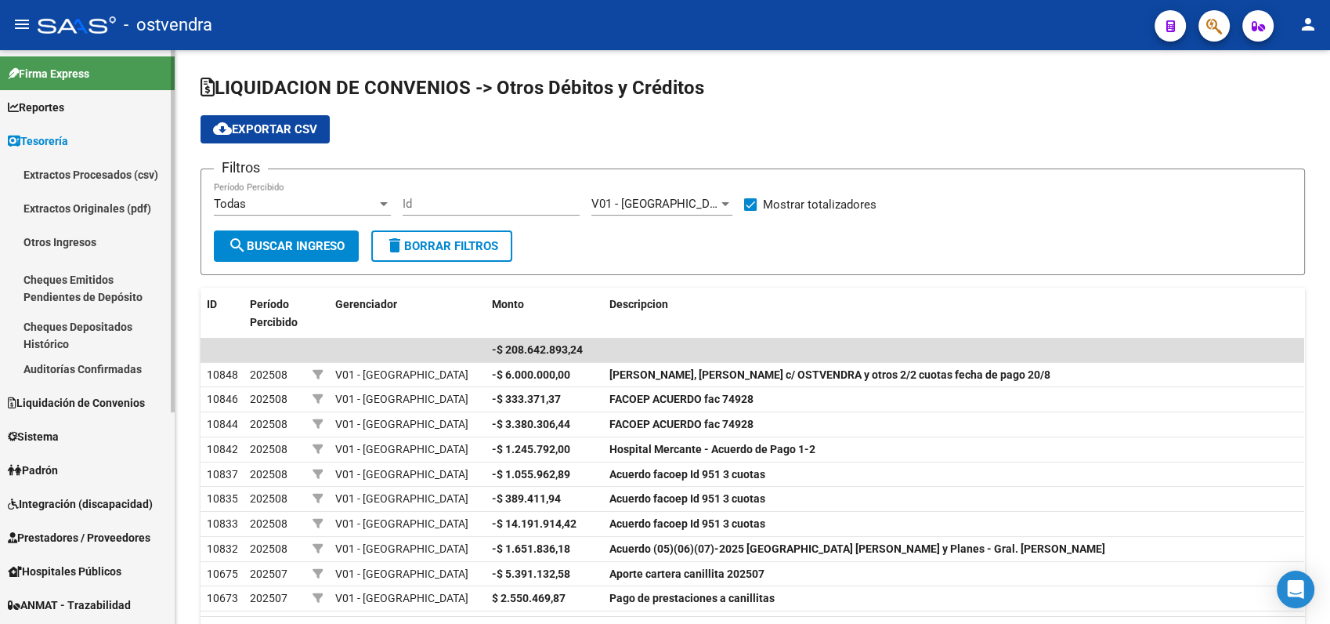
click at [57, 366] on link "Auditorías Confirmadas" at bounding box center [87, 369] width 175 height 34
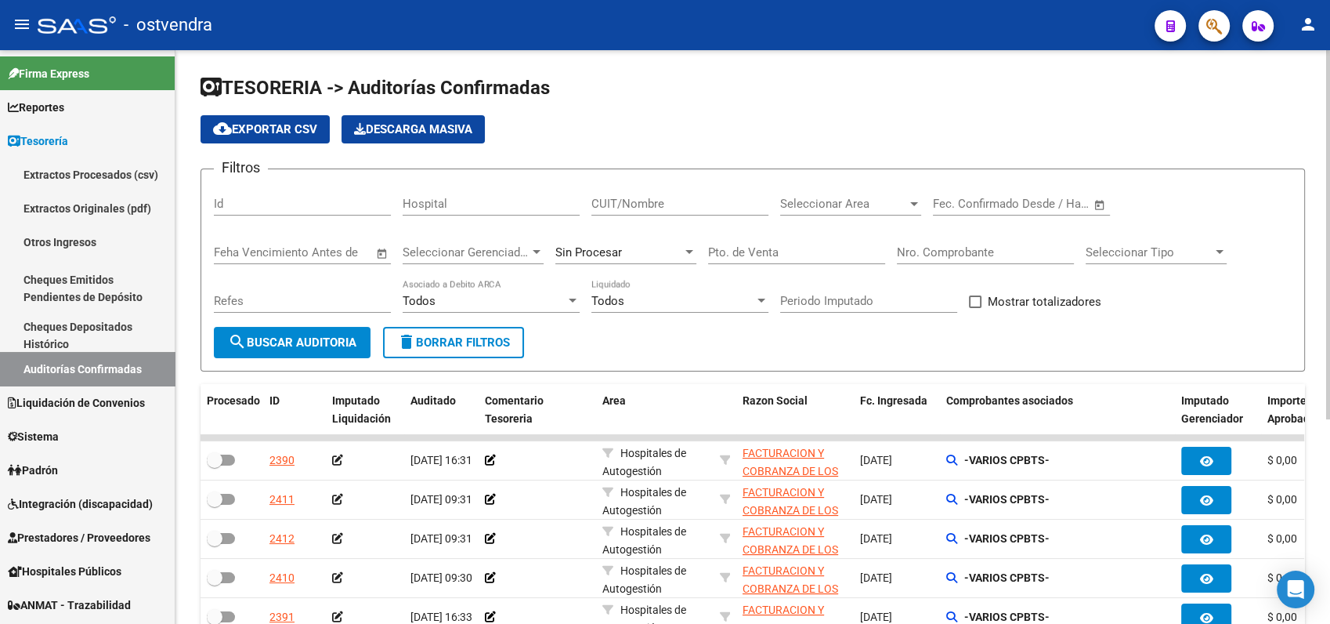
click at [530, 254] on div at bounding box center [537, 252] width 14 height 13
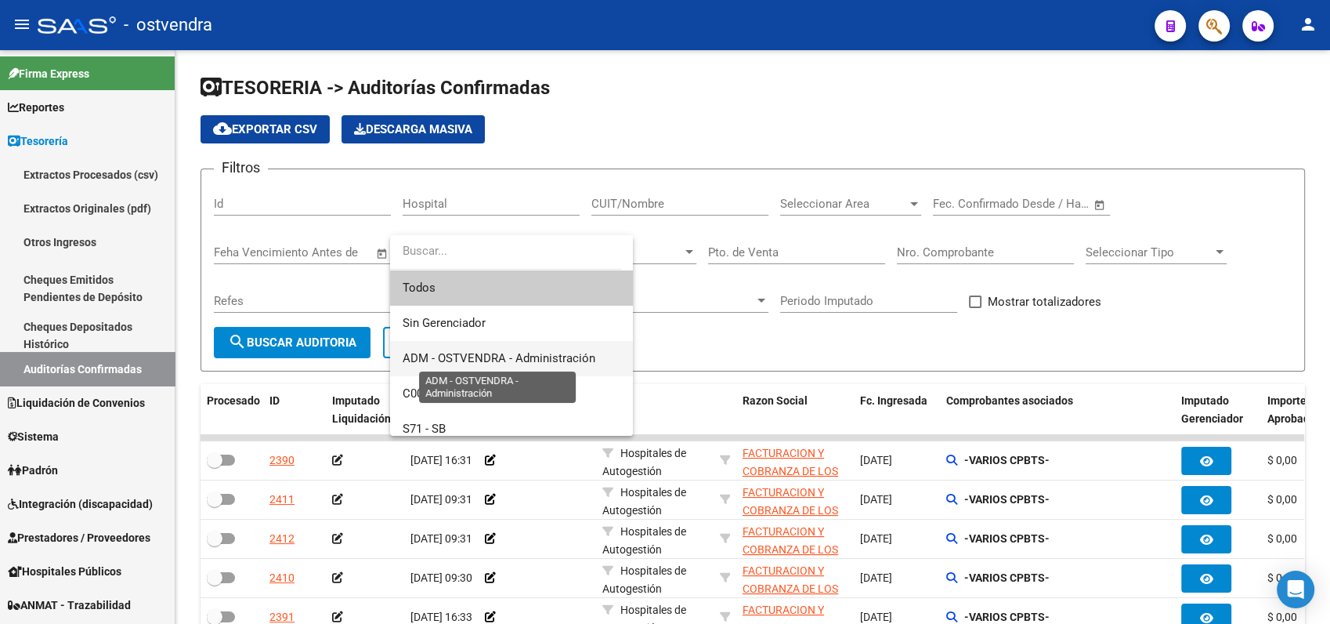
scroll to position [174, 0]
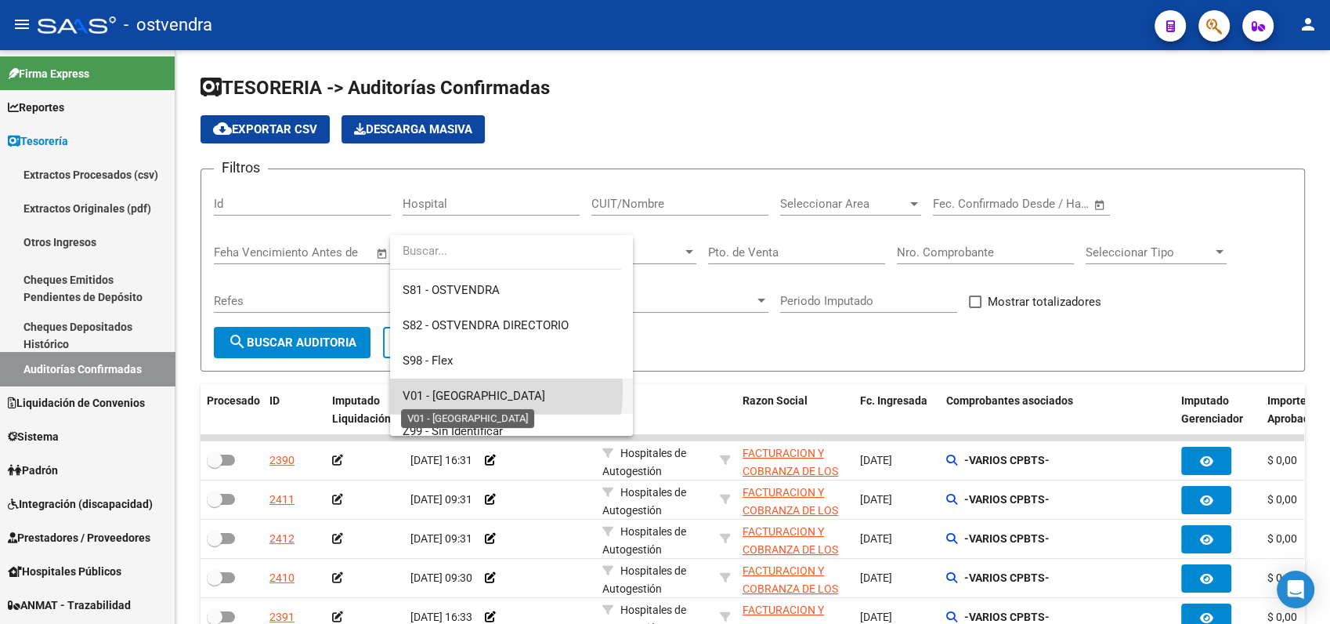
click at [446, 390] on span "V01 - [GEOGRAPHIC_DATA]" at bounding box center [474, 396] width 143 height 14
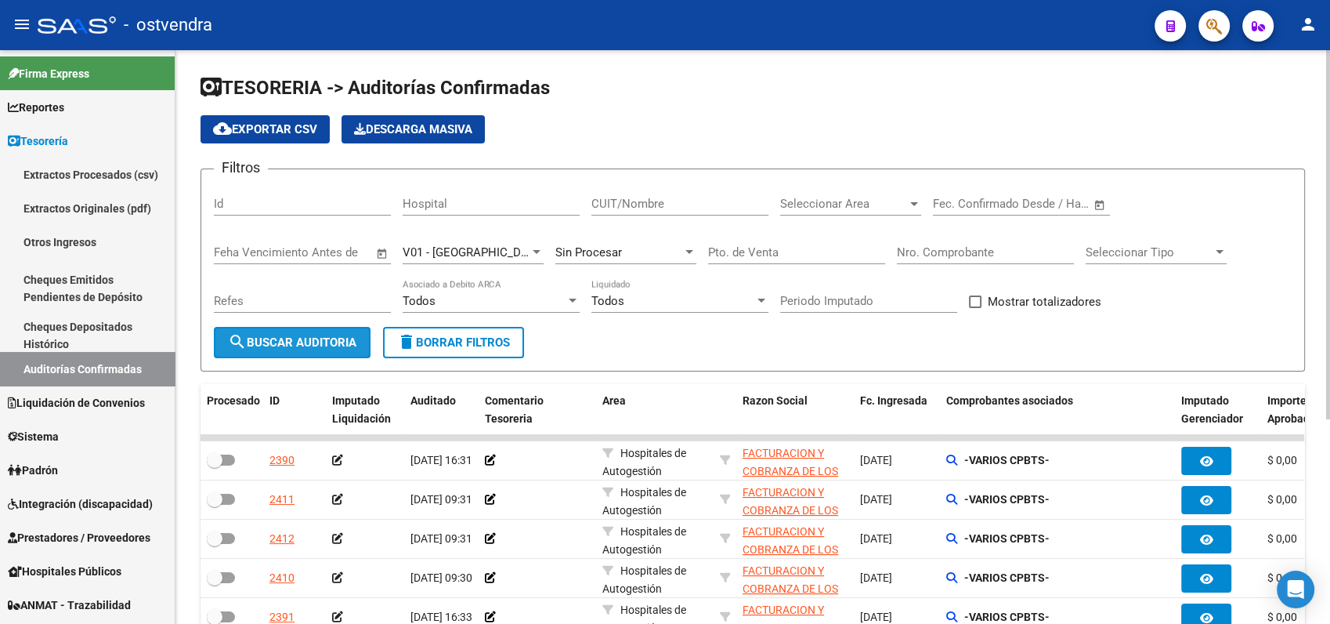
click at [288, 342] on span "search Buscar Auditoria" at bounding box center [292, 342] width 128 height 14
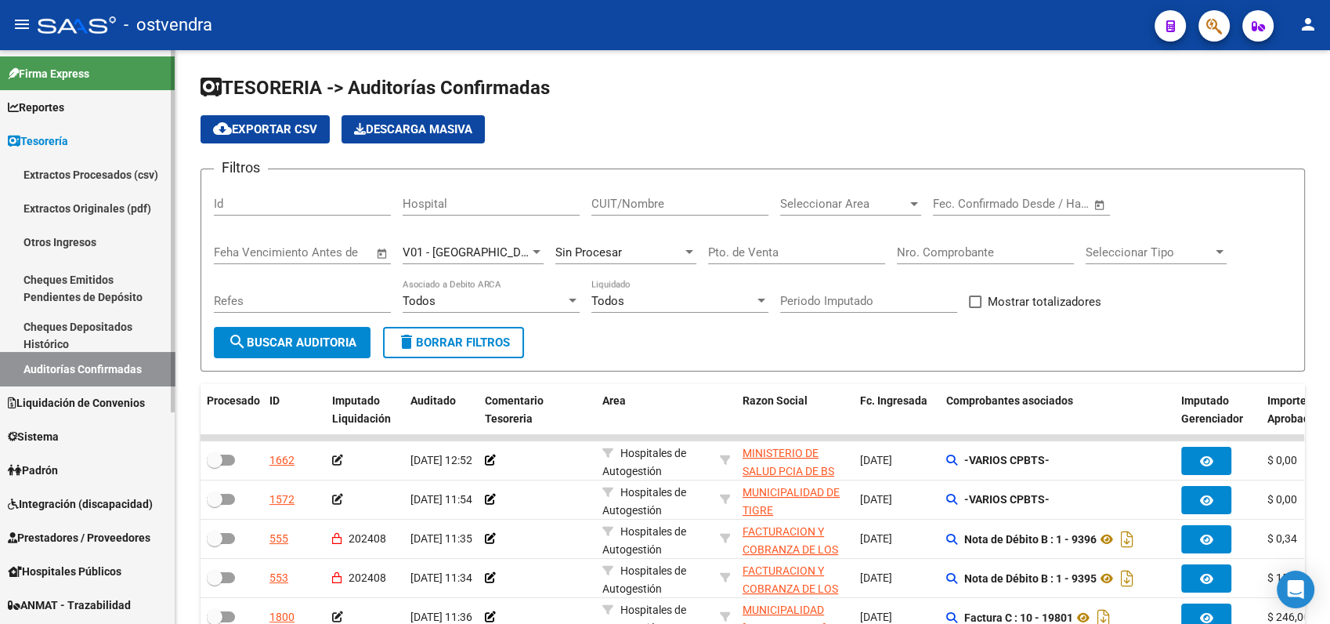
click at [64, 108] on span "Reportes" at bounding box center [36, 107] width 56 height 17
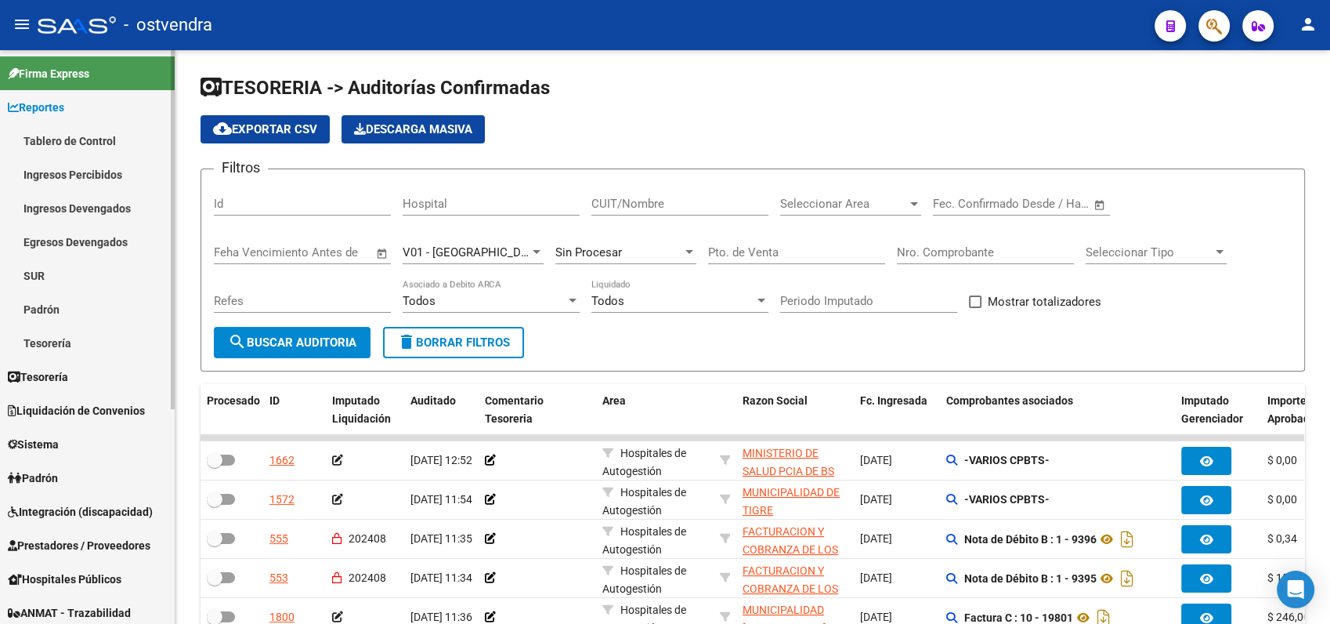
click at [45, 103] on span "Reportes" at bounding box center [36, 107] width 56 height 17
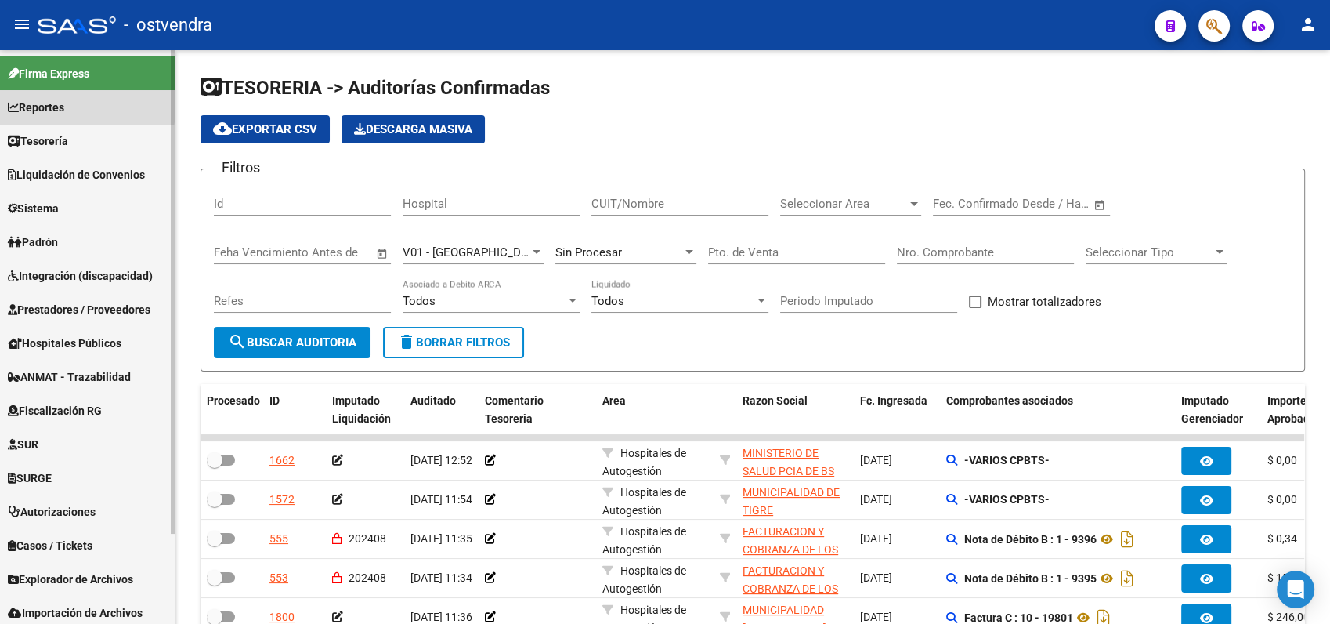
click at [45, 103] on span "Reportes" at bounding box center [36, 107] width 56 height 17
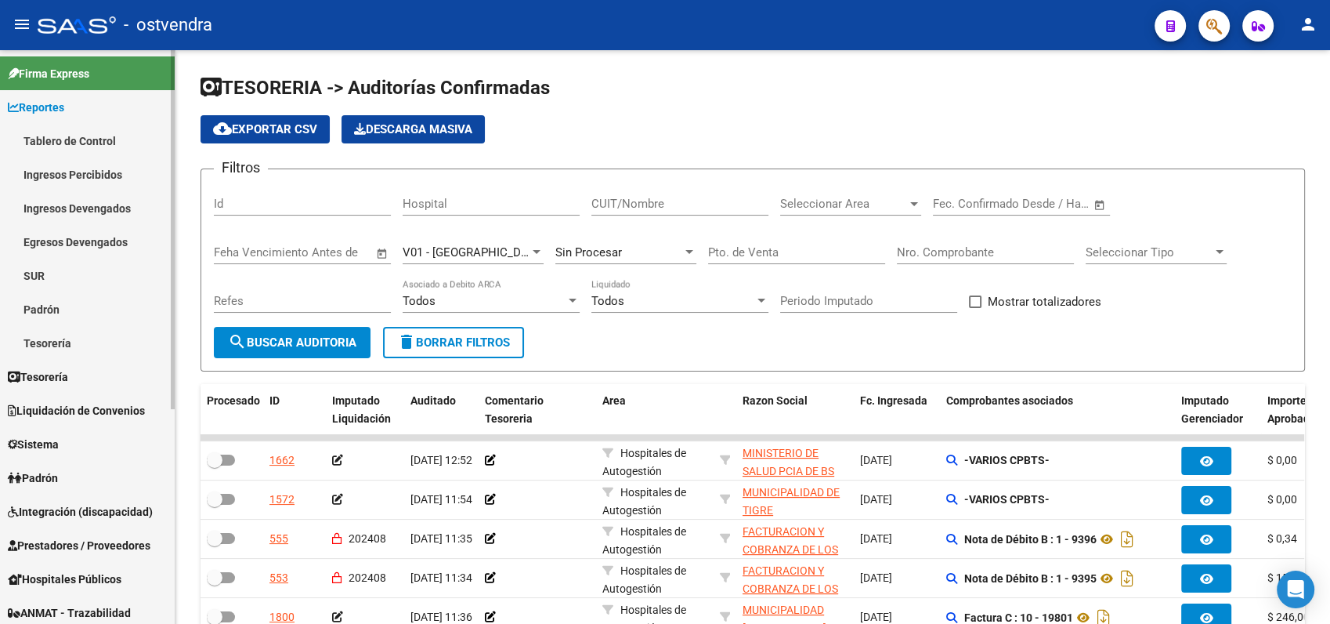
click at [44, 345] on link "Tesorería" at bounding box center [87, 343] width 175 height 34
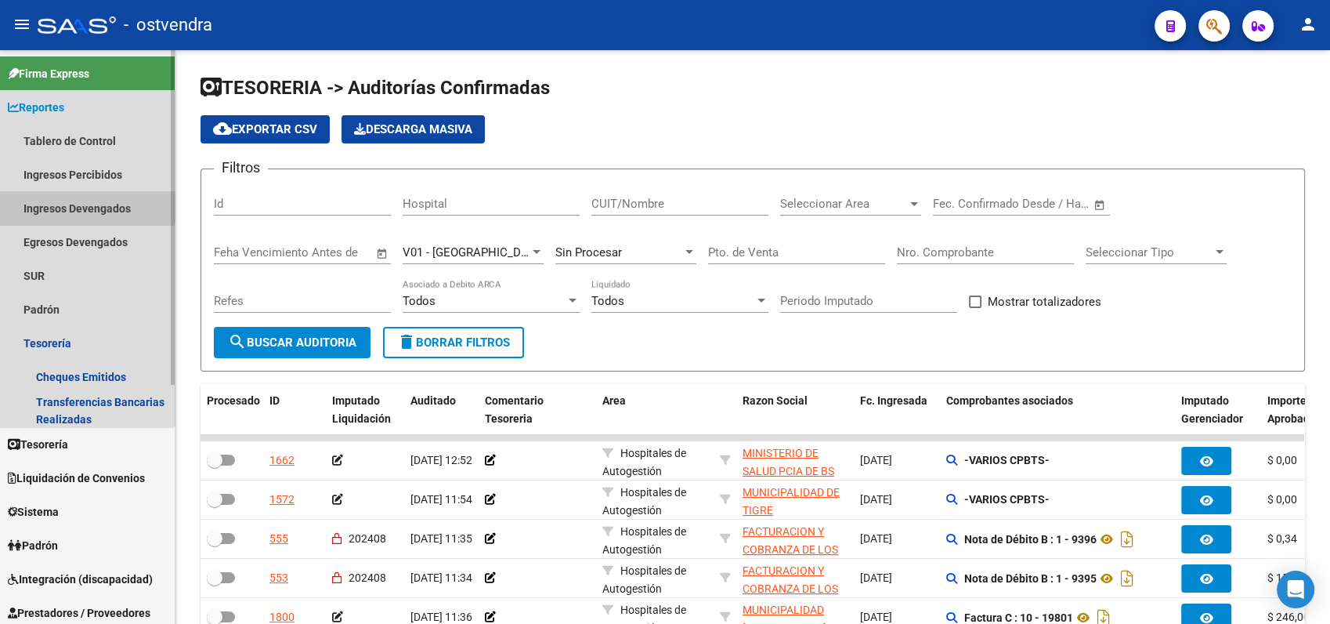
click at [68, 207] on link "Ingresos Devengados" at bounding box center [87, 208] width 175 height 34
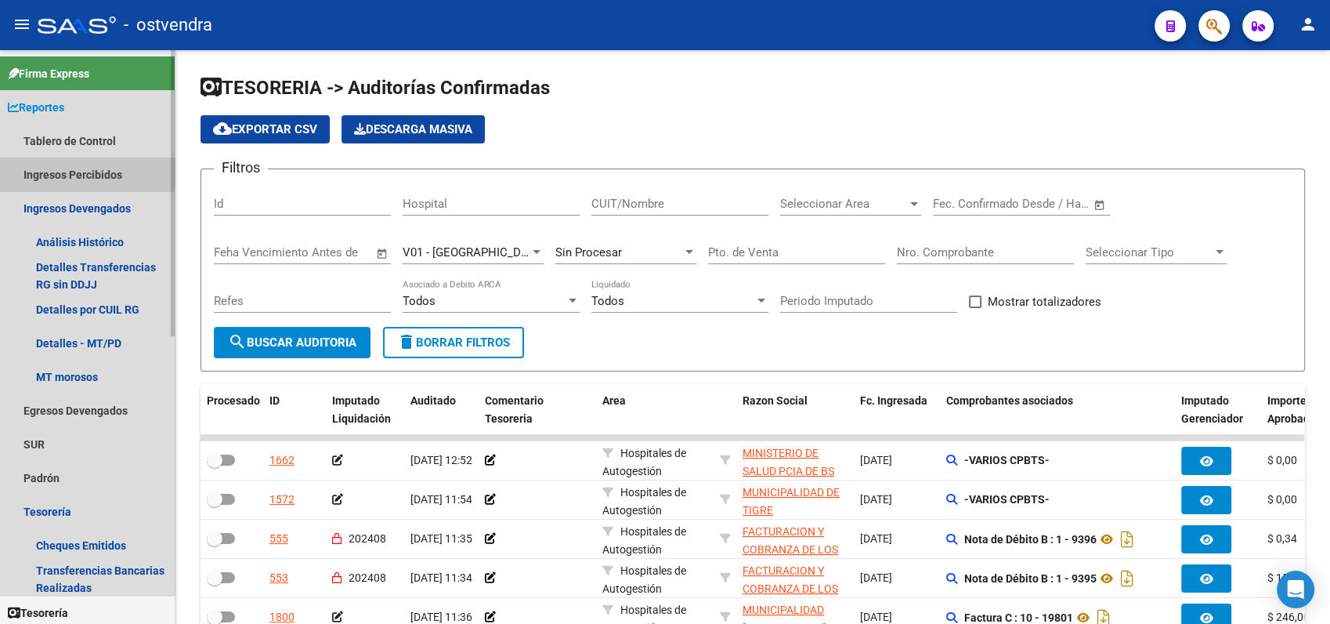
click at [56, 171] on link "Ingresos Percibidos" at bounding box center [87, 174] width 175 height 34
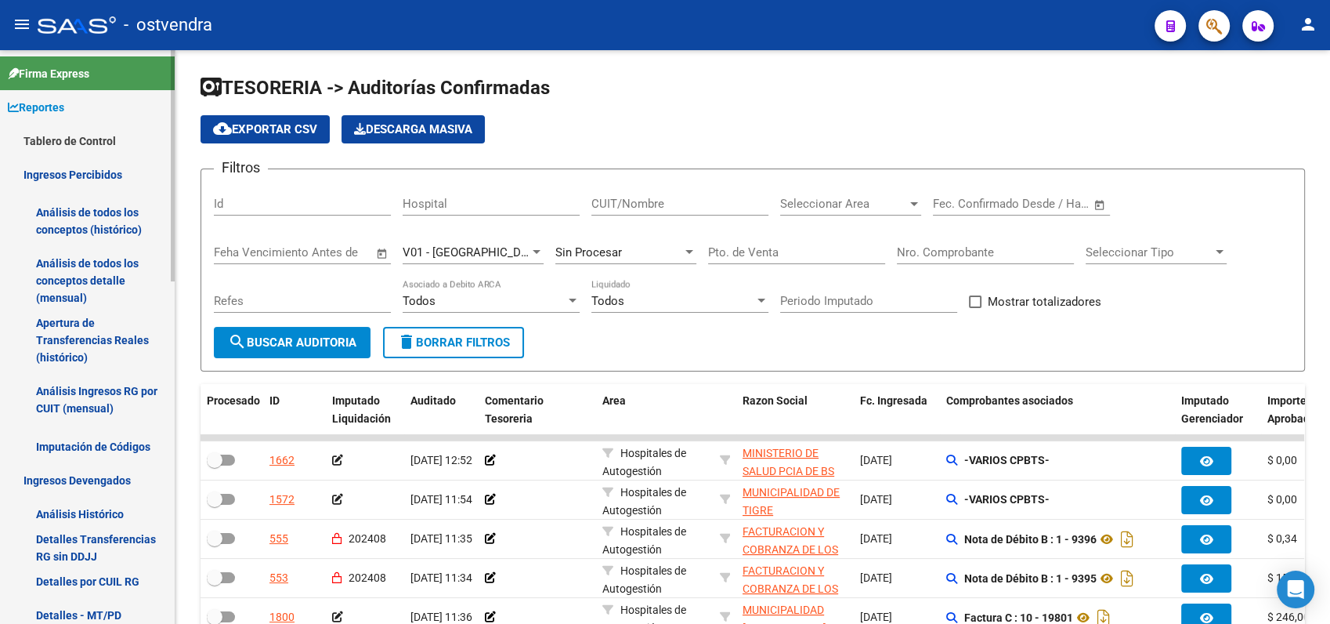
click at [56, 171] on link "Ingresos Percibidos" at bounding box center [87, 174] width 175 height 34
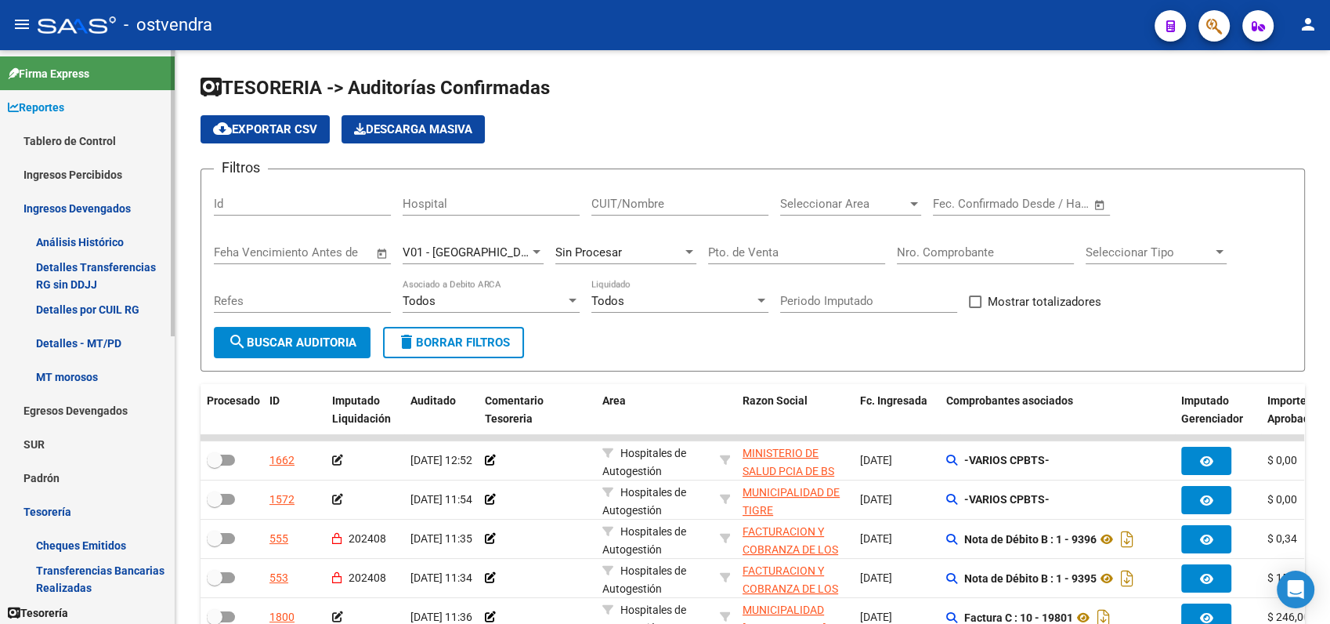
click at [58, 207] on link "Ingresos Devengados" at bounding box center [87, 208] width 175 height 34
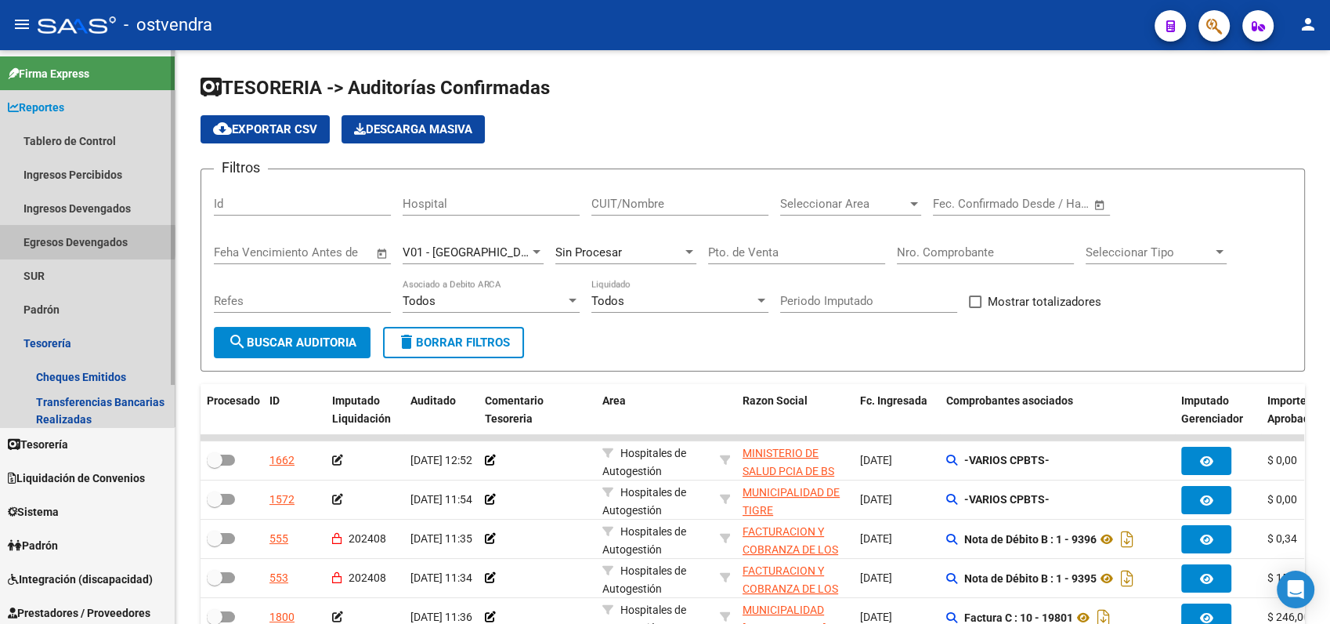
click at [51, 241] on link "Egresos Devengados" at bounding box center [87, 242] width 175 height 34
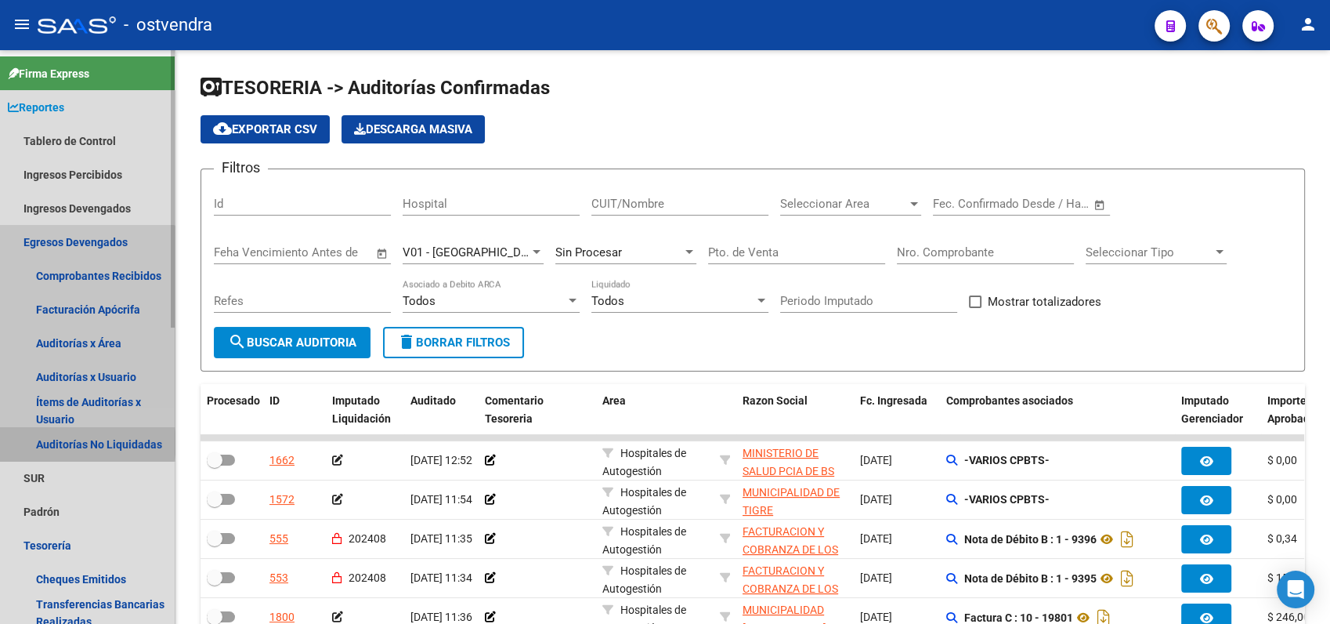
click at [85, 443] on link "Auditorías No Liquidadas" at bounding box center [87, 444] width 175 height 34
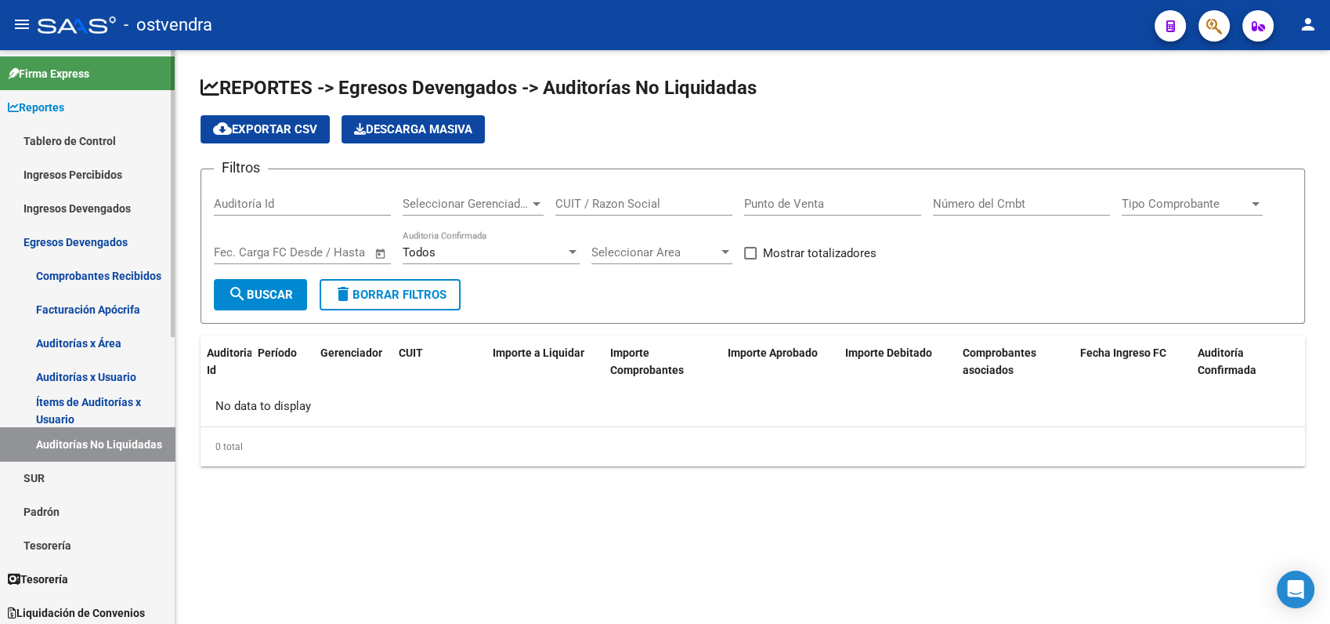
checkbox input "true"
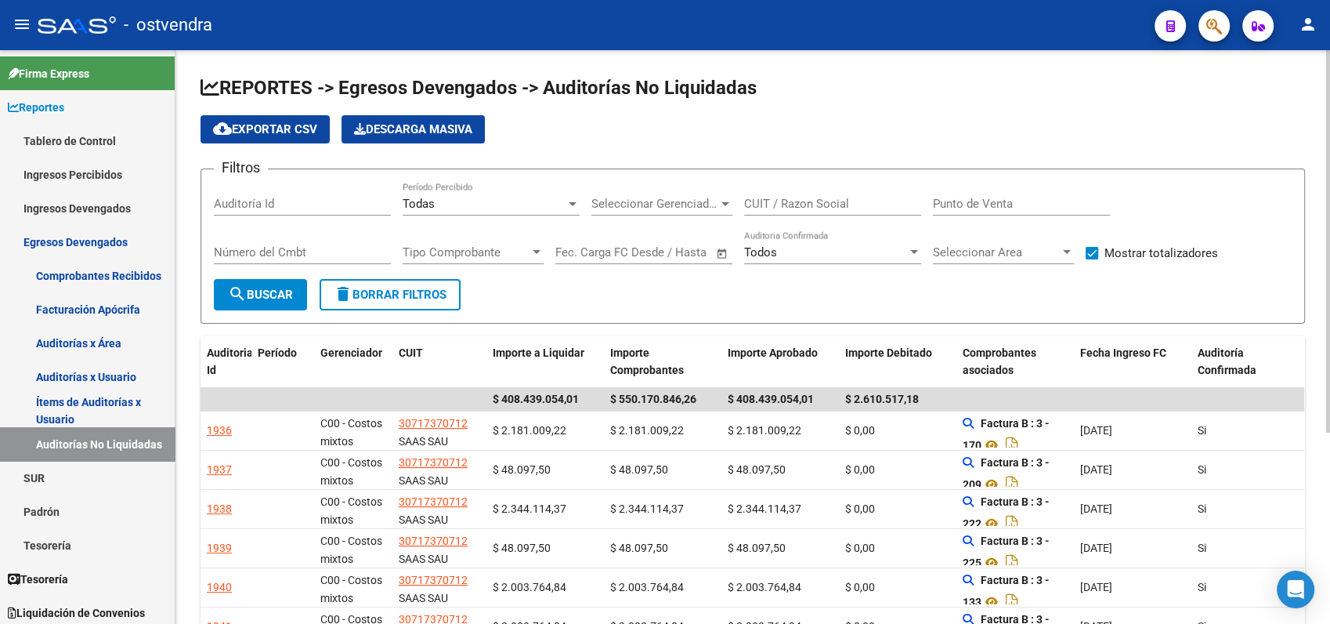
click at [627, 197] on span "Seleccionar Gerenciador" at bounding box center [654, 204] width 127 height 14
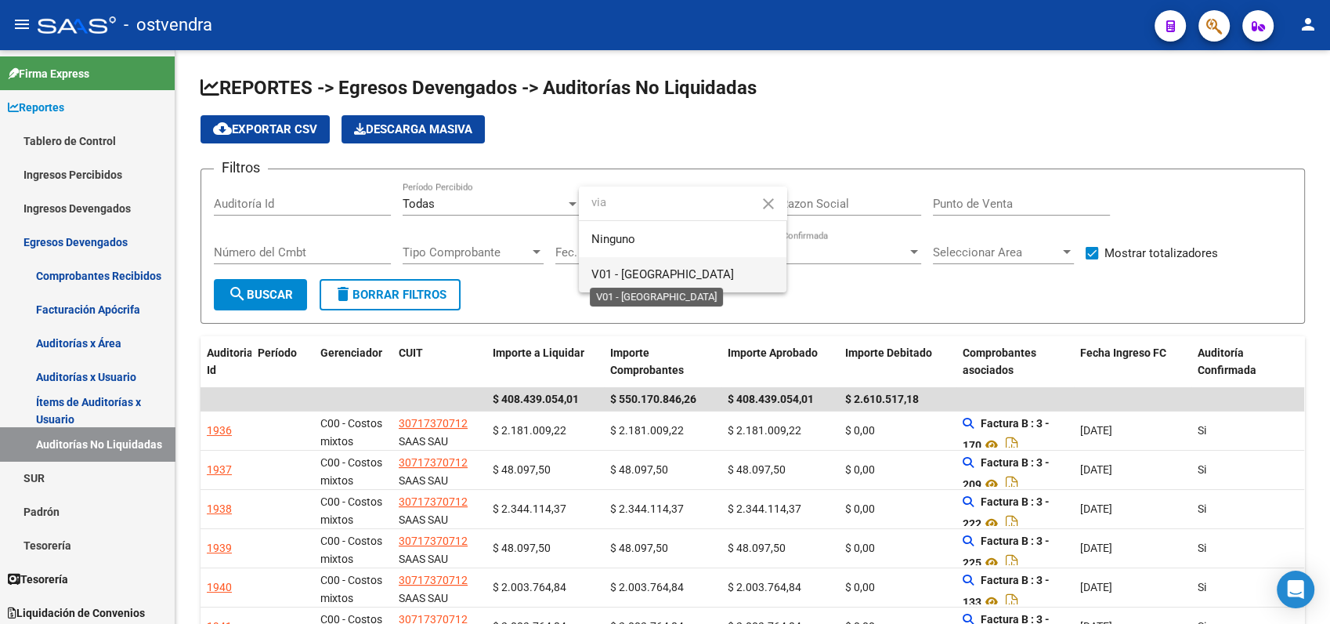
type input "via"
click at [660, 273] on span "V01 - [GEOGRAPHIC_DATA]" at bounding box center [662, 274] width 143 height 14
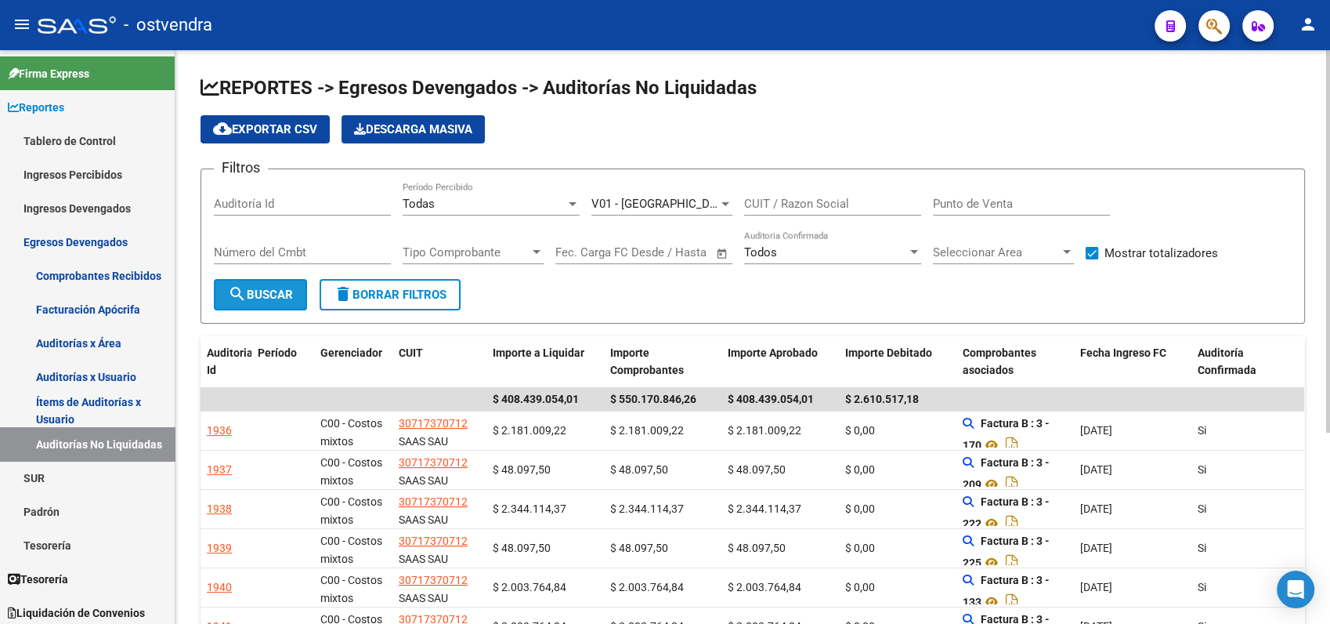
click at [280, 290] on span "search Buscar" at bounding box center [260, 295] width 65 height 14
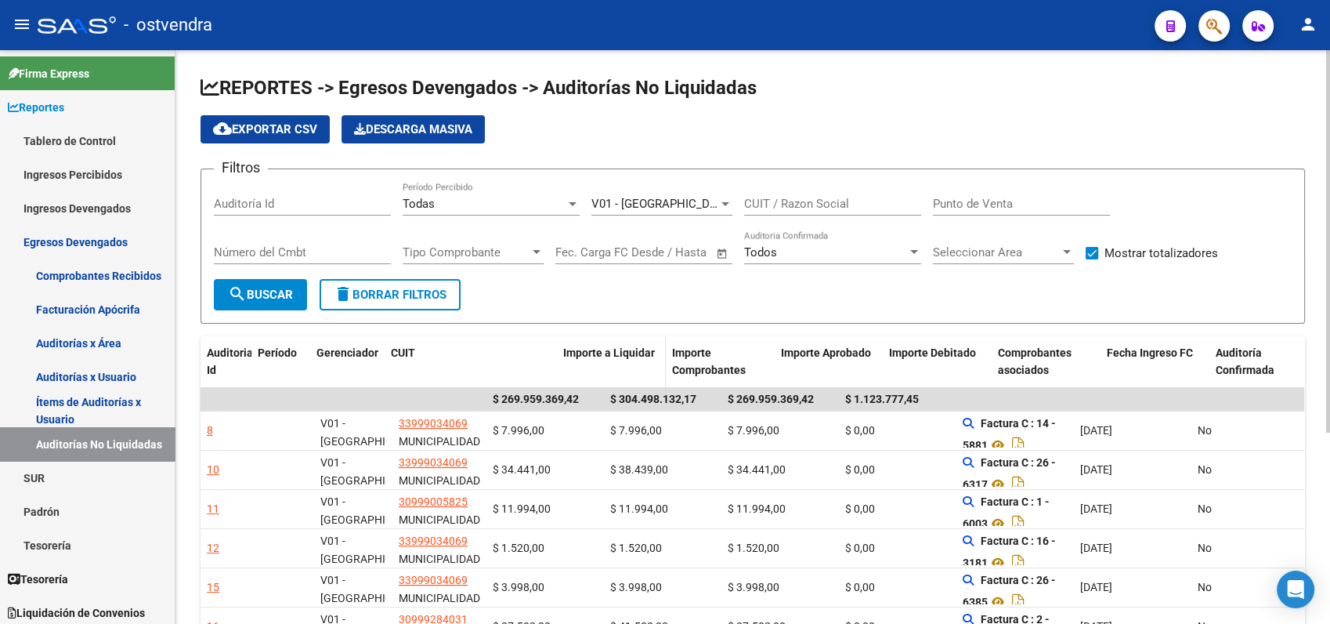
drag, startPoint x: 483, startPoint y: 351, endPoint x: 586, endPoint y: 353, distance: 103.4
click at [586, 353] on div "Auditoria Id Período Gerenciador CUIT Importe a Liquidar Importe Comprobantes I…" at bounding box center [814, 362] width 1226 height 52
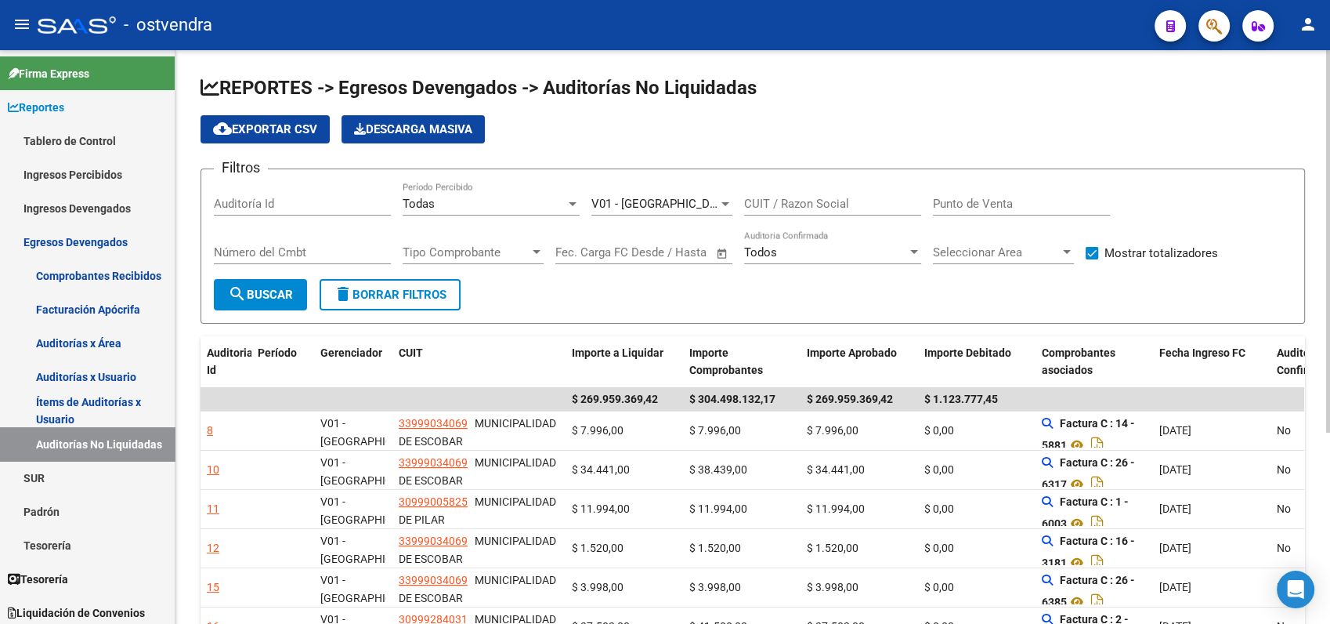
click at [271, 135] on span "cloud_download Exportar CSV" at bounding box center [265, 129] width 104 height 14
click at [1260, 125] on div "cloud_download Exportar CSV Descarga Masiva" at bounding box center [753, 129] width 1105 height 28
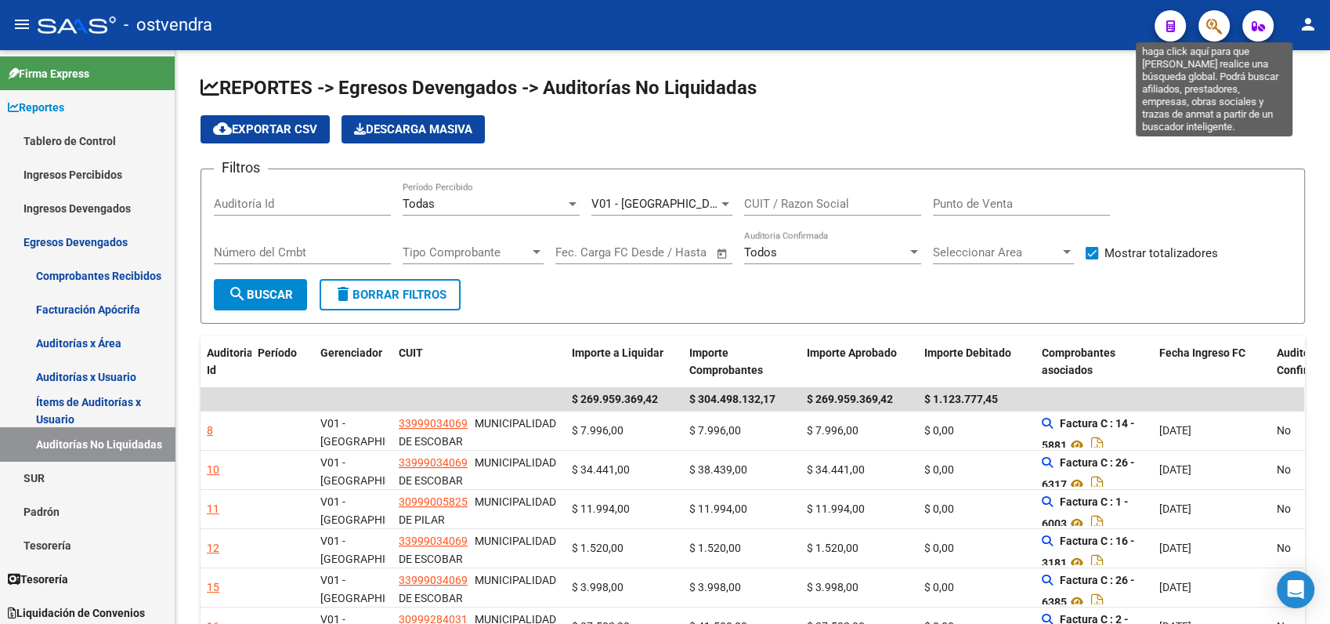
click at [1217, 30] on icon "button" at bounding box center [1214, 26] width 16 height 18
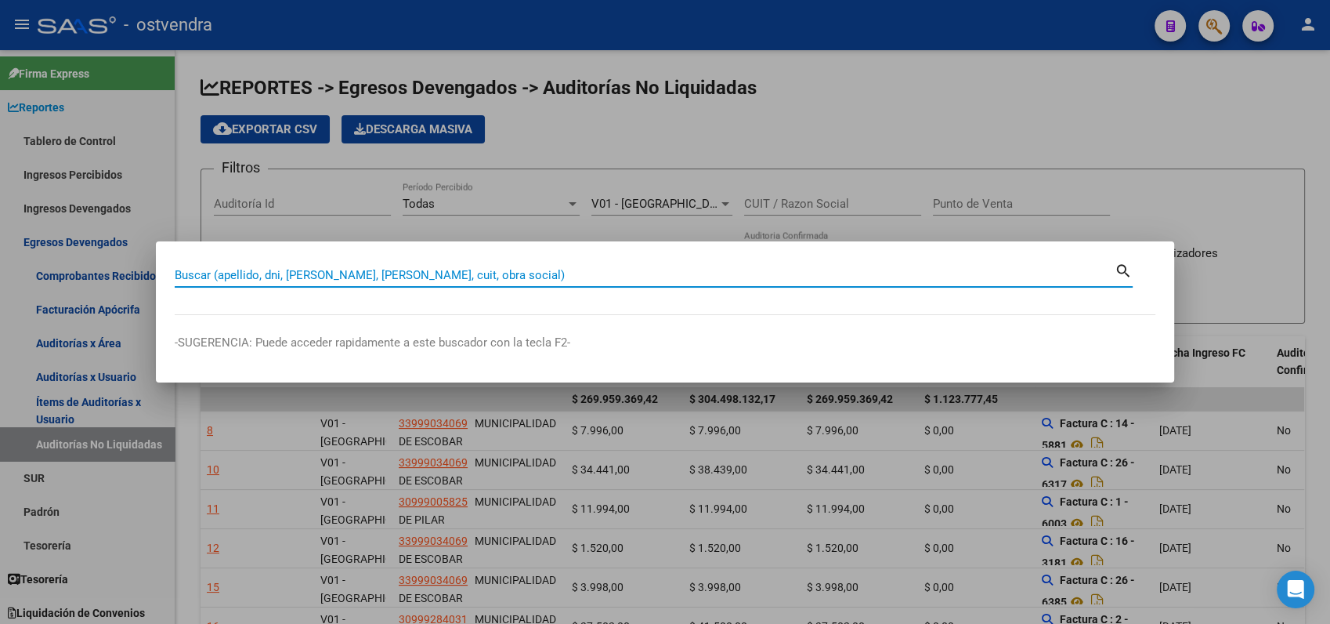
paste input "54889754"
type input "54889754"
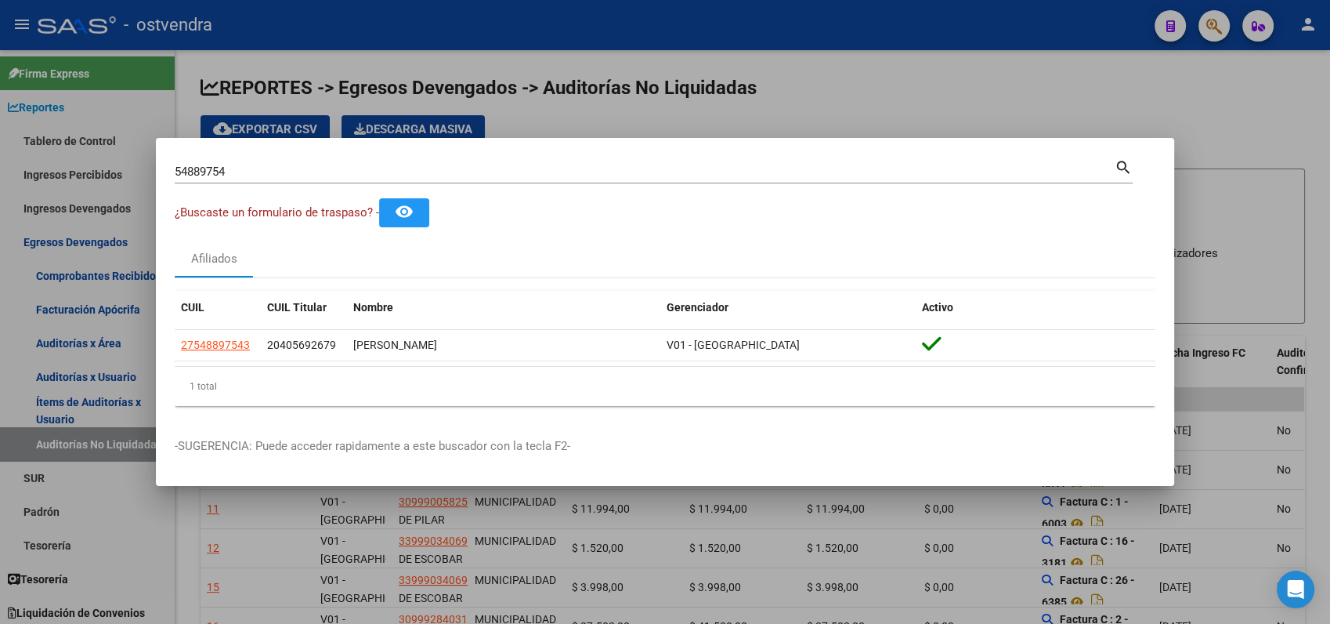
click at [1014, 84] on div at bounding box center [665, 312] width 1330 height 624
